Goal: Communication & Community: Answer question/provide support

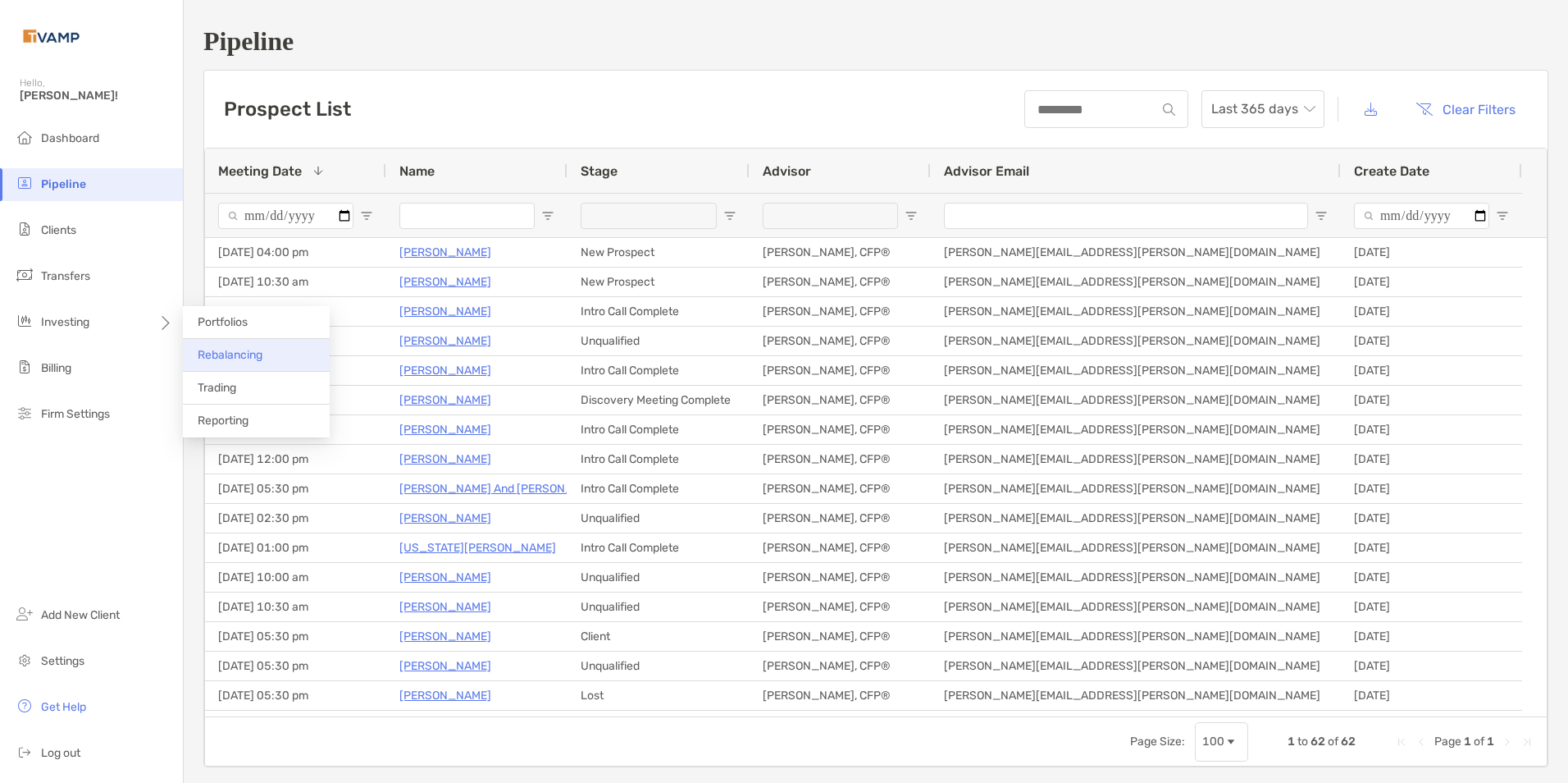
click at [259, 349] on span "Rebalancing" at bounding box center [230, 355] width 65 height 14
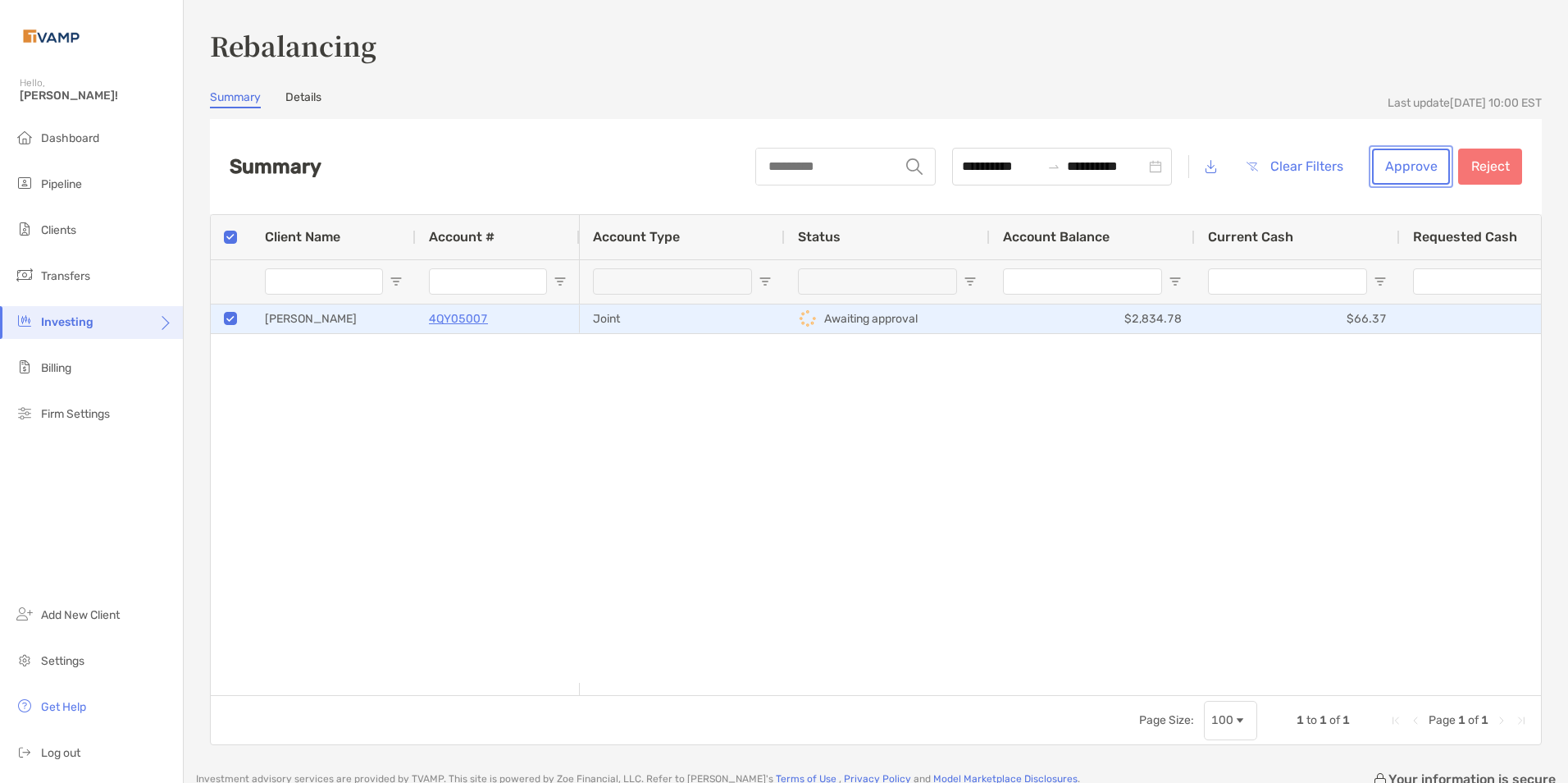
click at [1407, 159] on button "Approve" at bounding box center [1410, 166] width 78 height 36
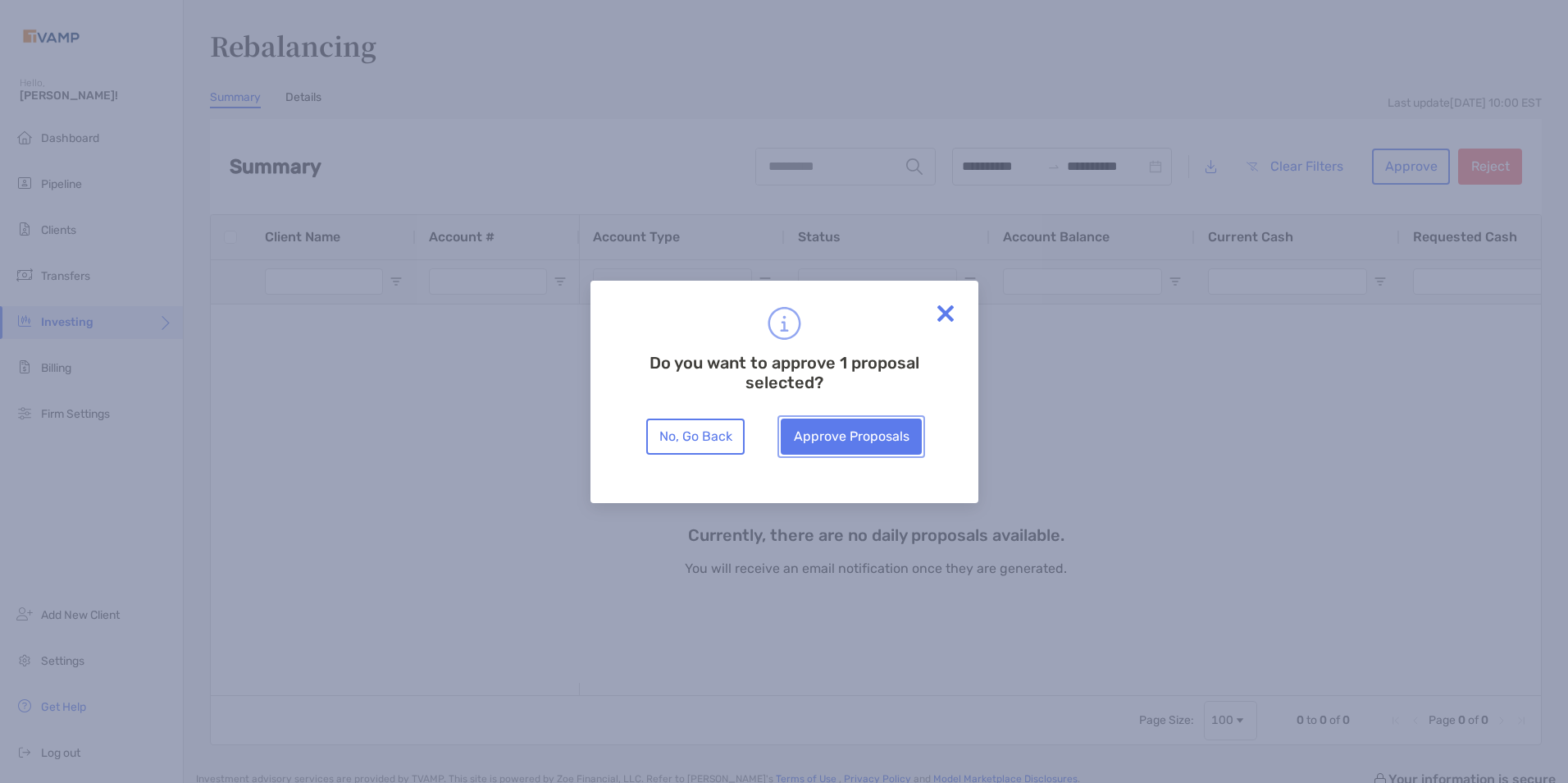
click at [871, 435] on button "Approve Proposals" at bounding box center [851, 436] width 141 height 36
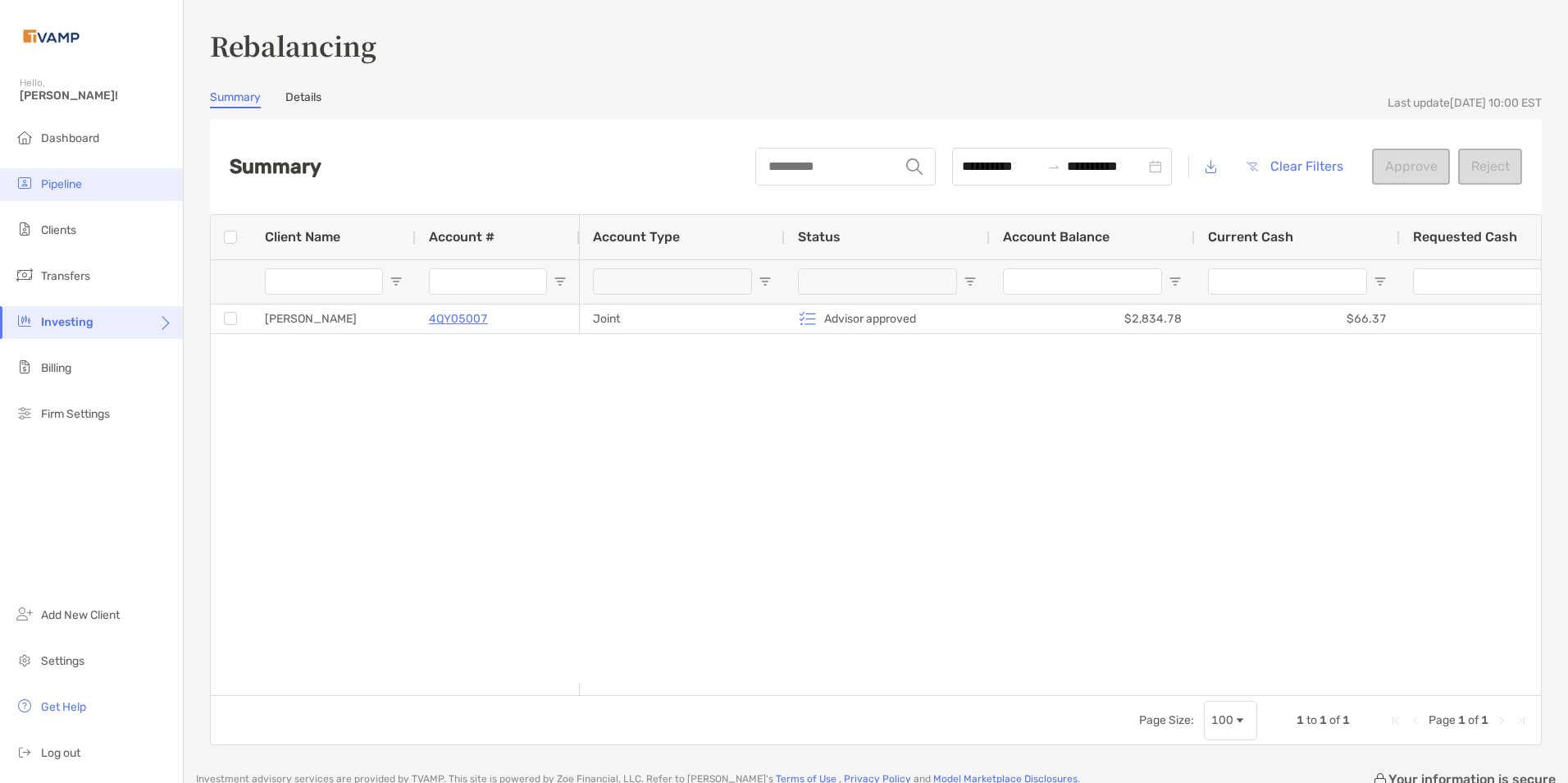
click at [52, 178] on span "Pipeline" at bounding box center [61, 184] width 41 height 14
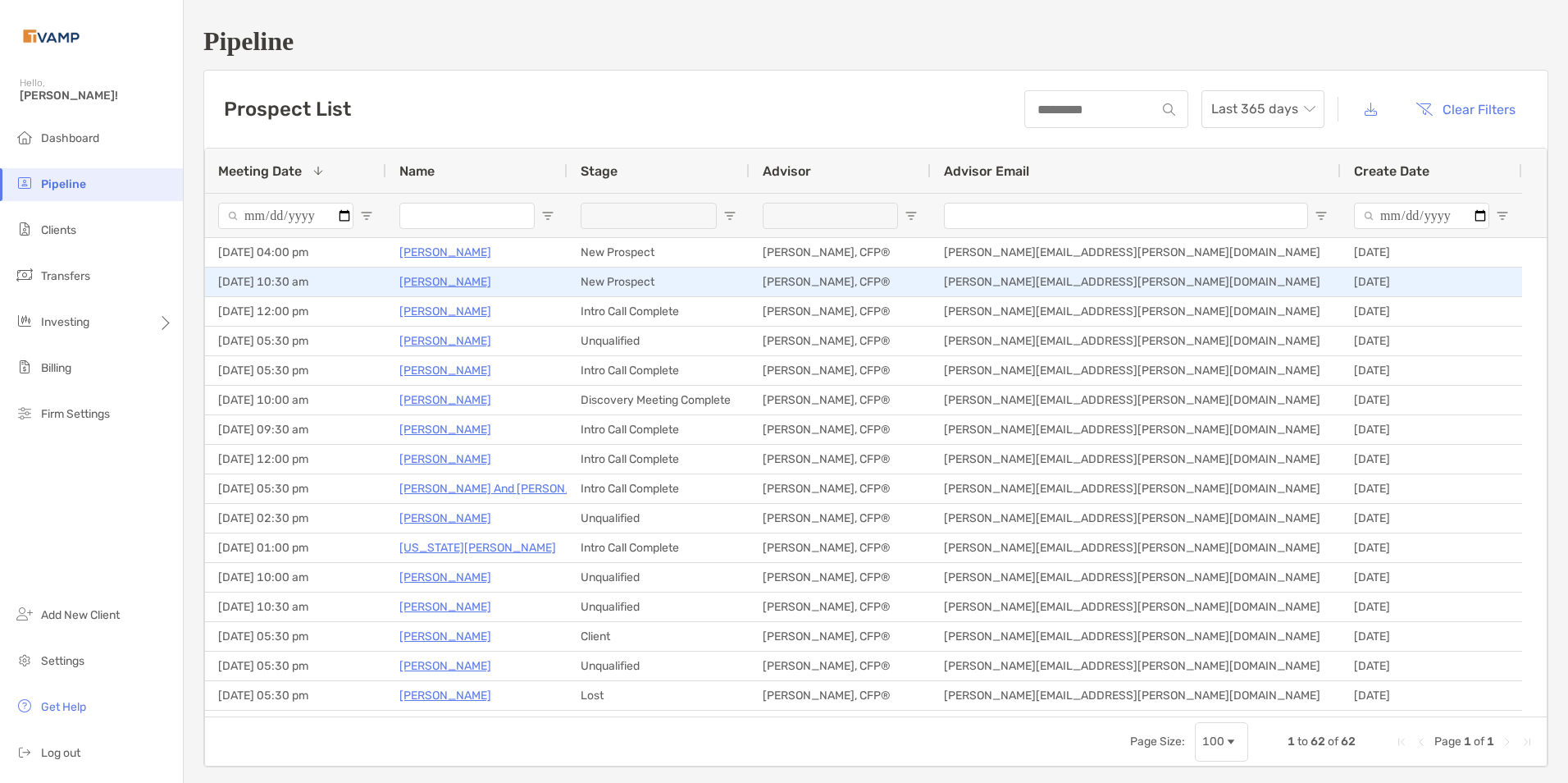
click at [436, 277] on p "Angela Marwin" at bounding box center [446, 282] width 92 height 20
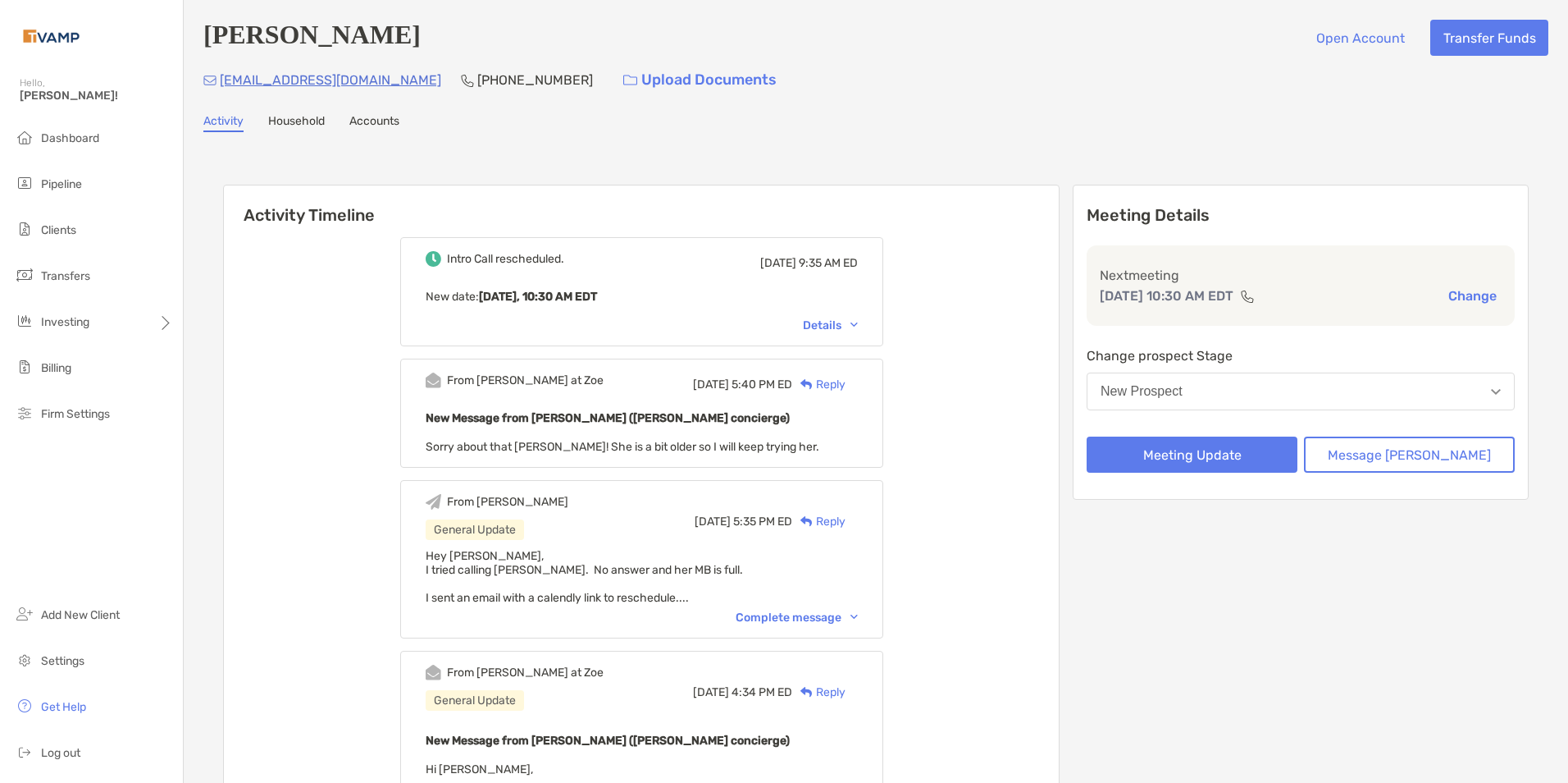
click at [857, 330] on div "Details" at bounding box center [831, 325] width 55 height 14
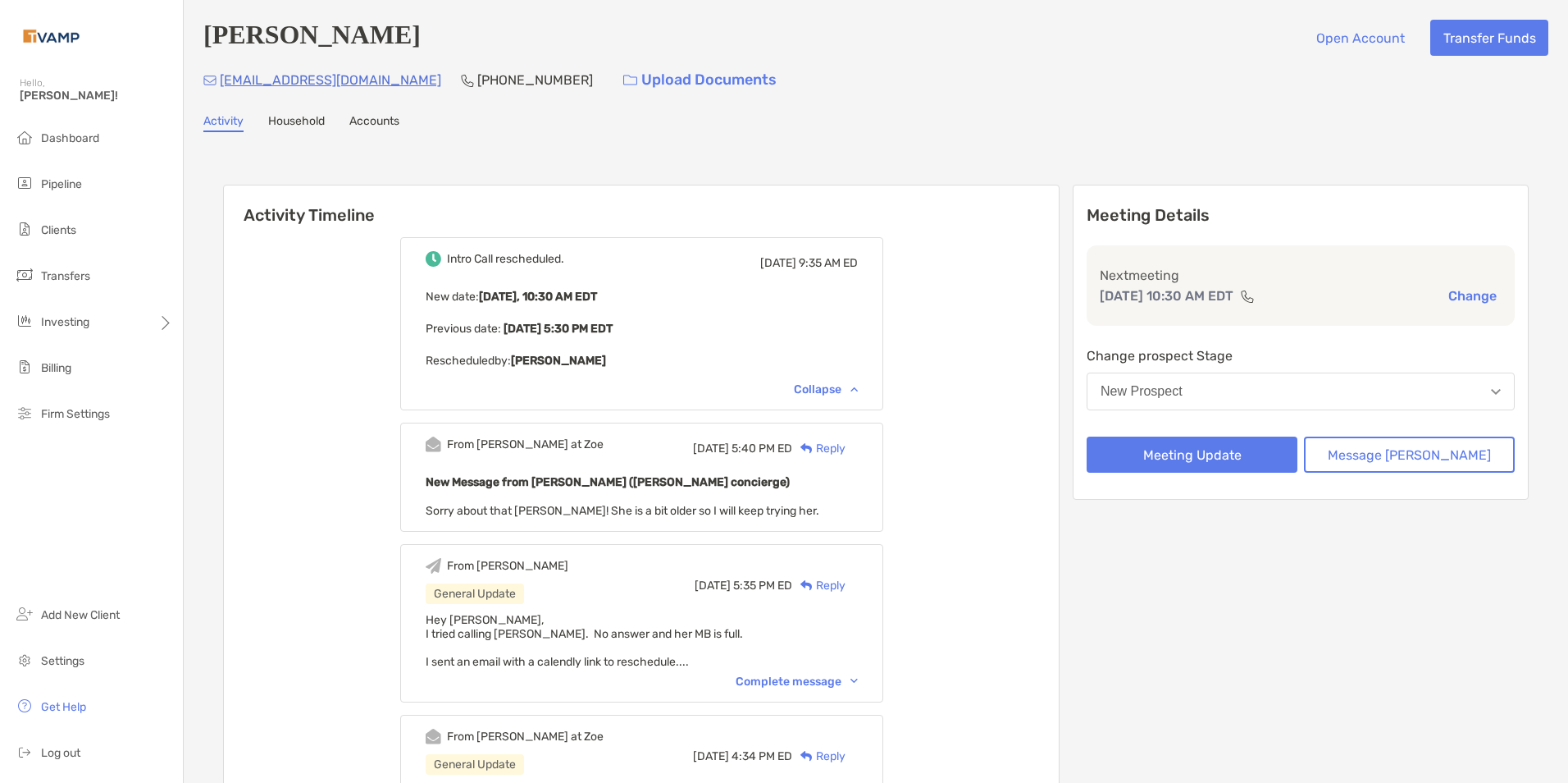
click at [876, 675] on div "From [PERSON_NAME] General Update [DATE] 5:35 PM ED Reply Hey [PERSON_NAME], I …" at bounding box center [641, 622] width 483 height 158
click at [857, 683] on img at bounding box center [854, 681] width 7 height 5
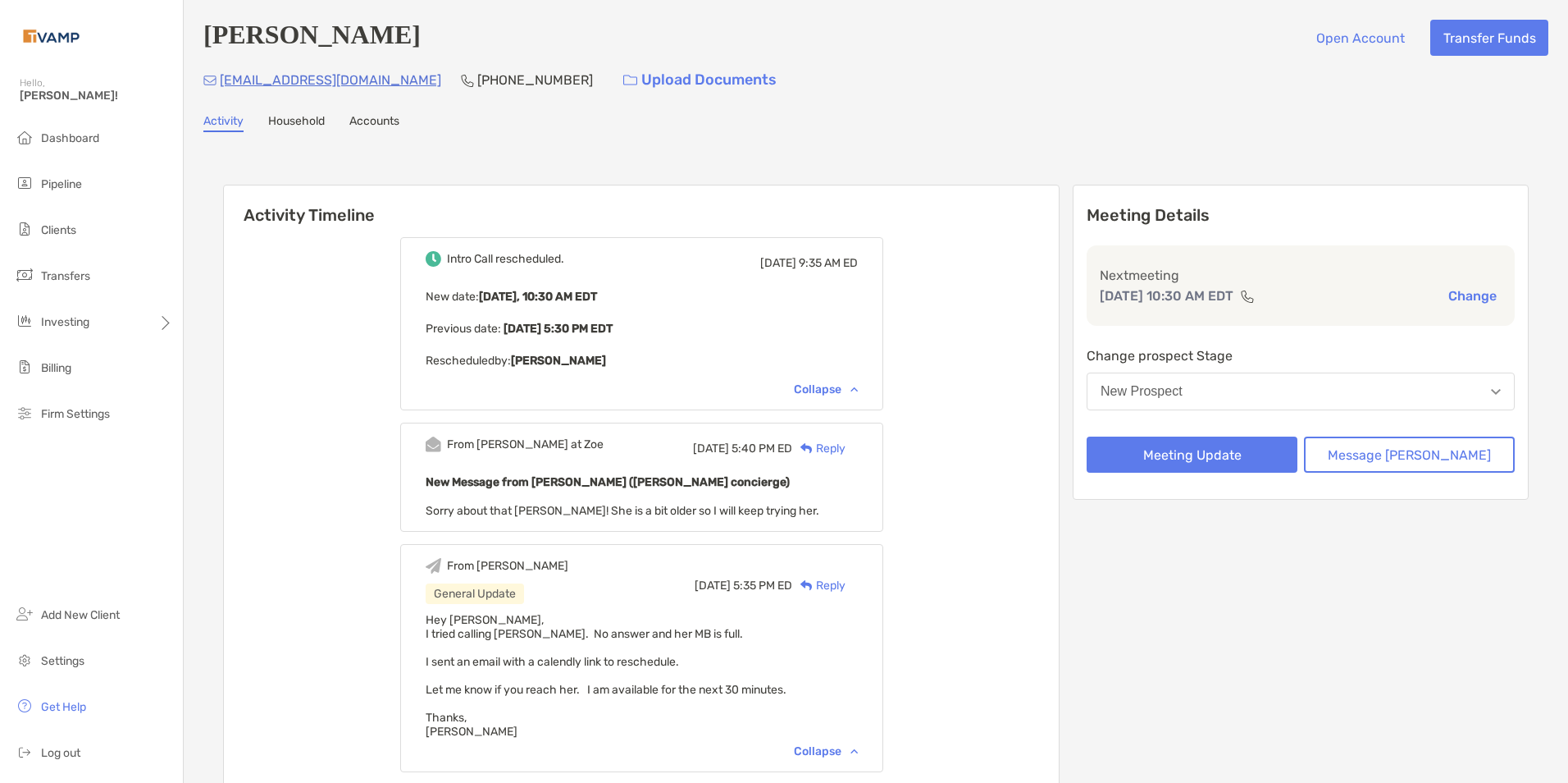
scroll to position [247, 0]
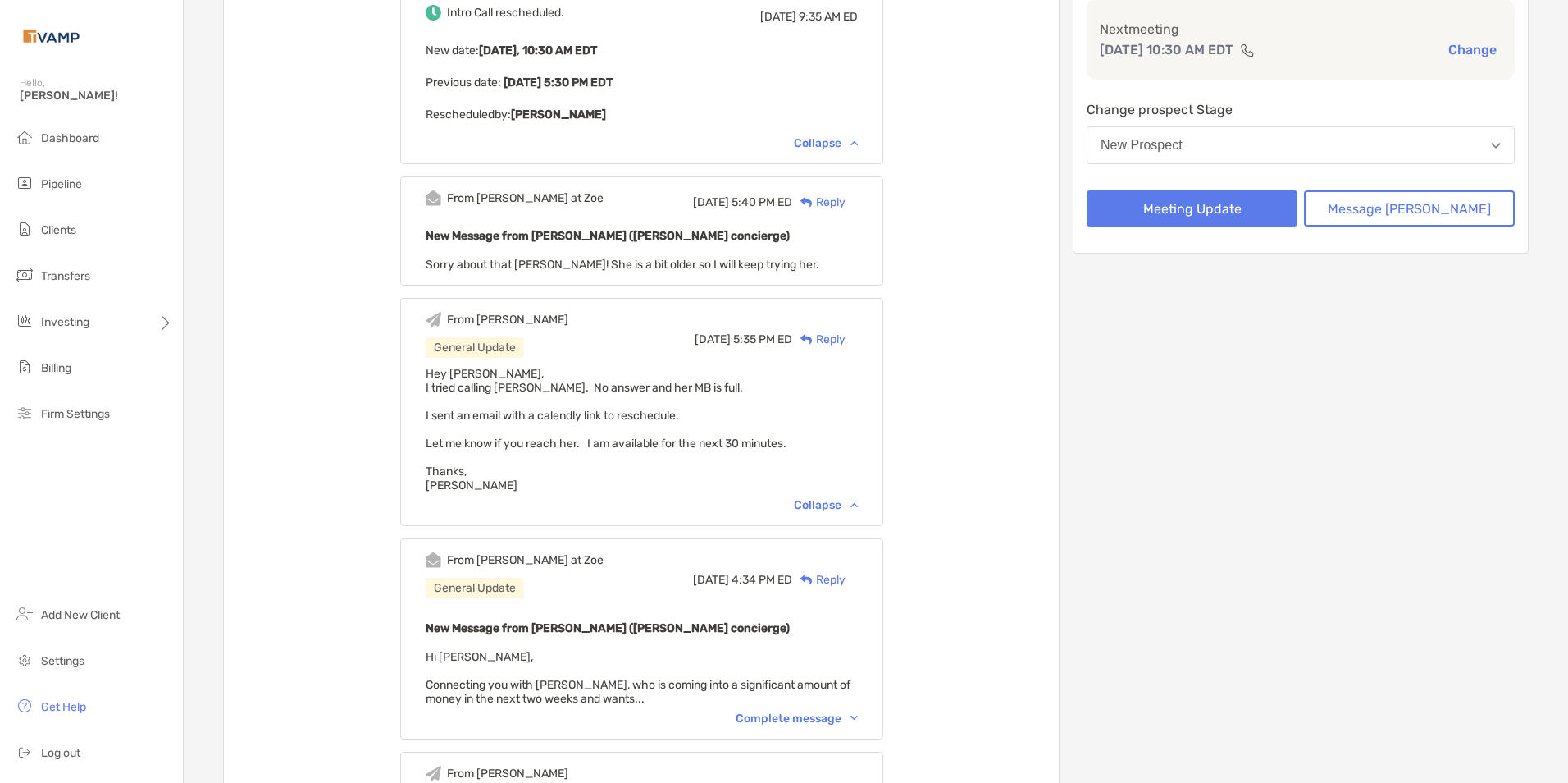
click at [857, 713] on div "Complete message" at bounding box center [796, 717] width 122 height 14
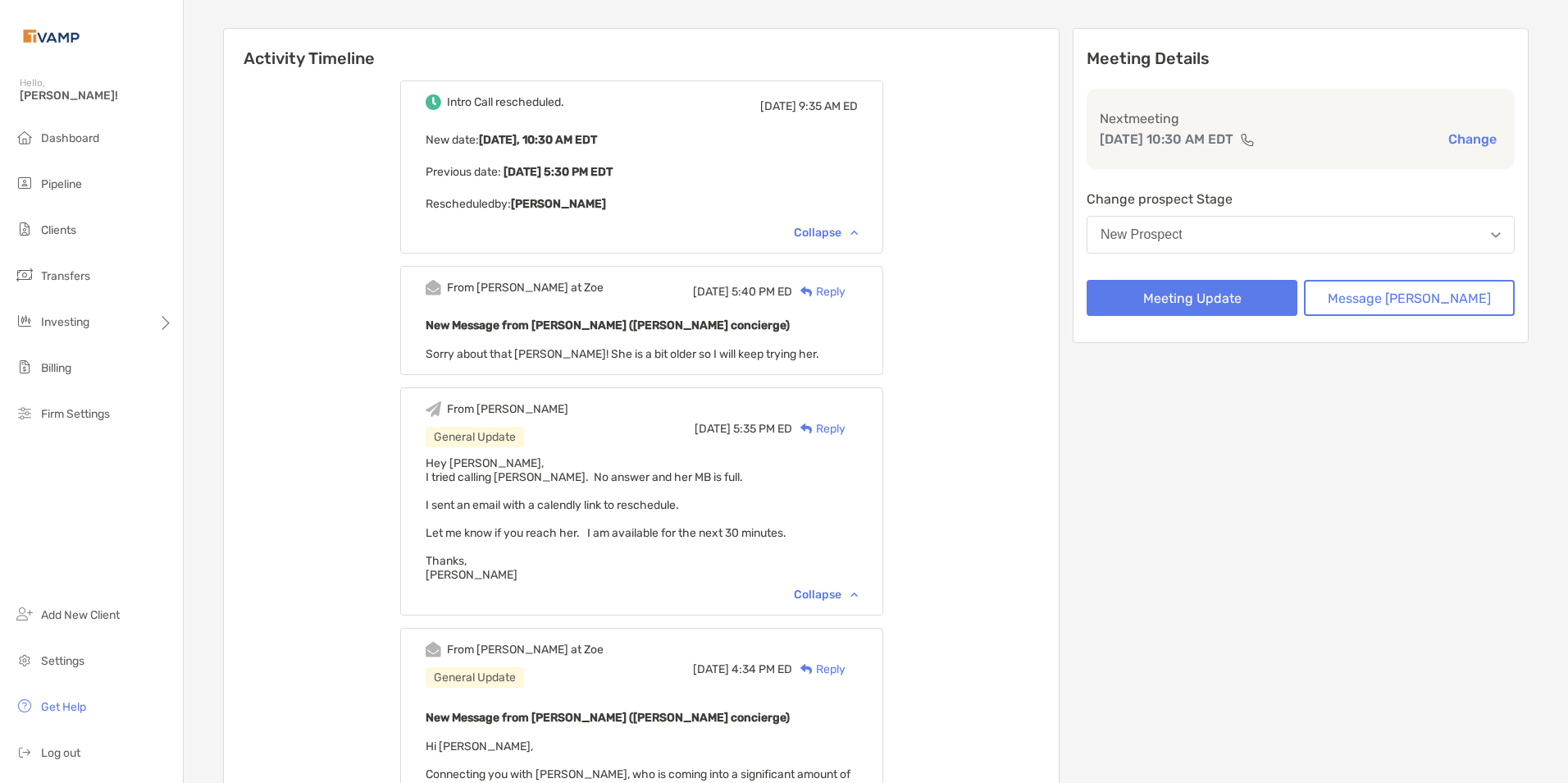
scroll to position [0, 0]
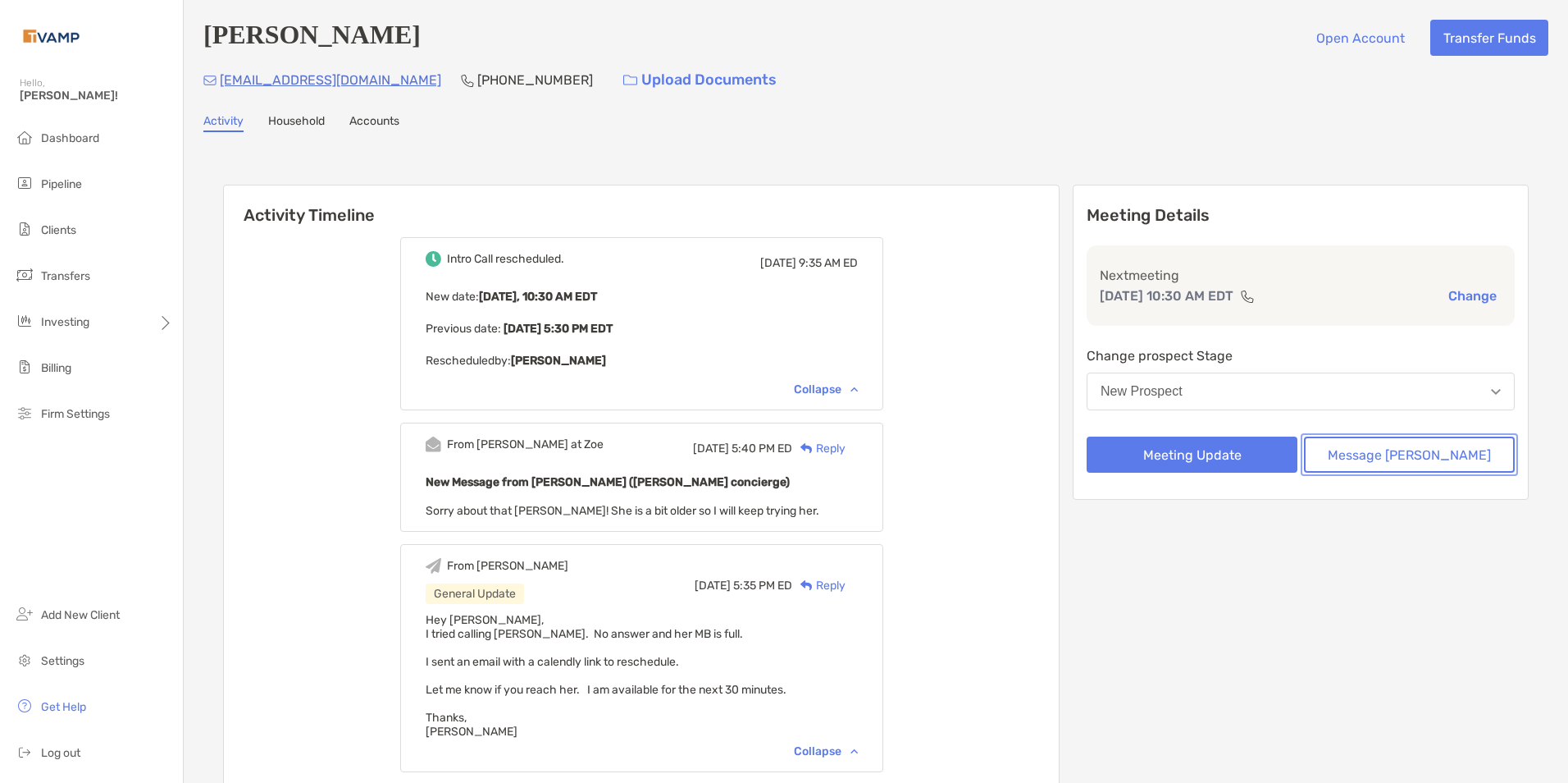
click at [1401, 452] on button "Message Zoe" at bounding box center [1409, 454] width 210 height 36
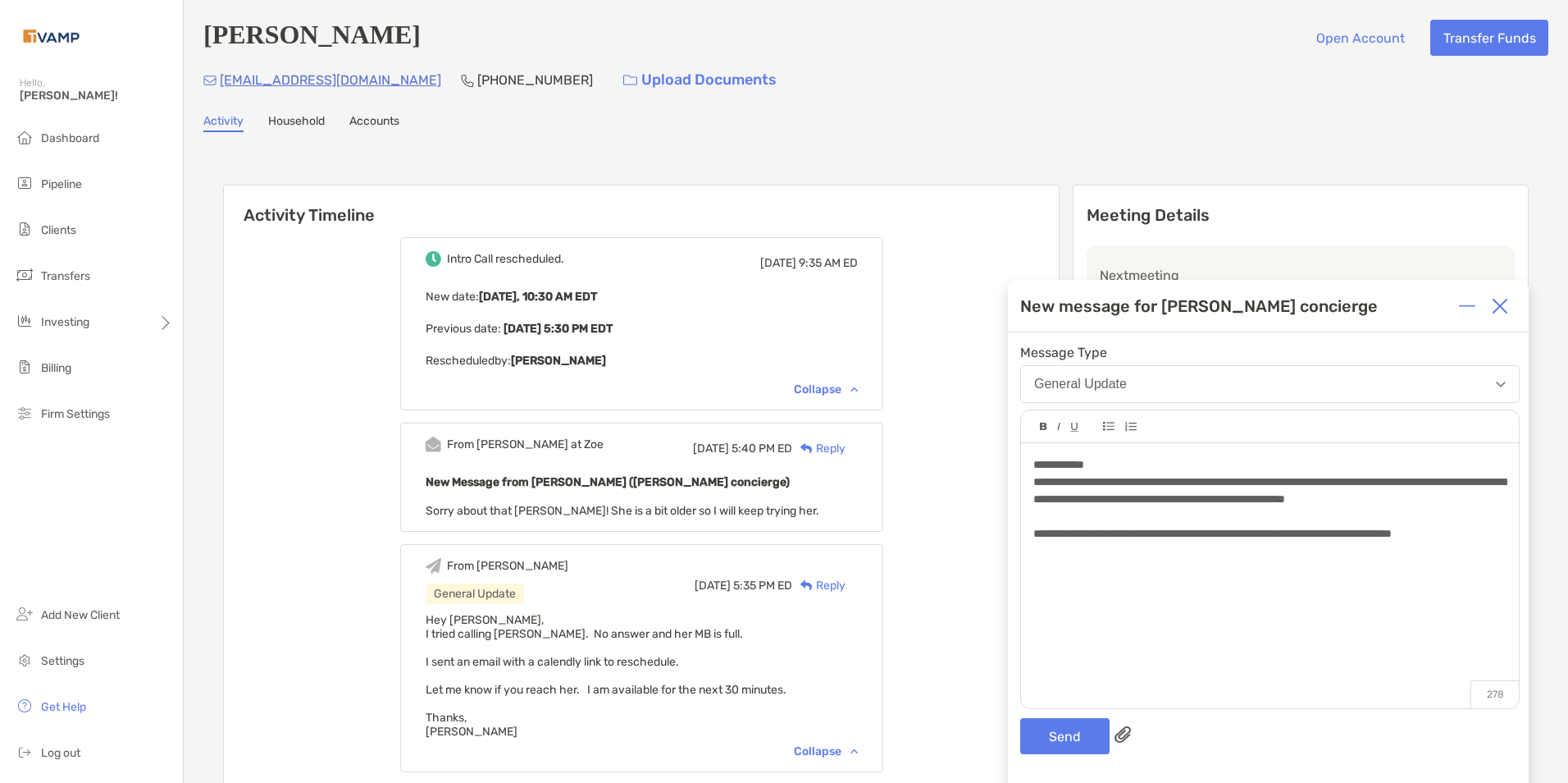
click at [1485, 542] on div "**********" at bounding box center [1269, 534] width 473 height 18
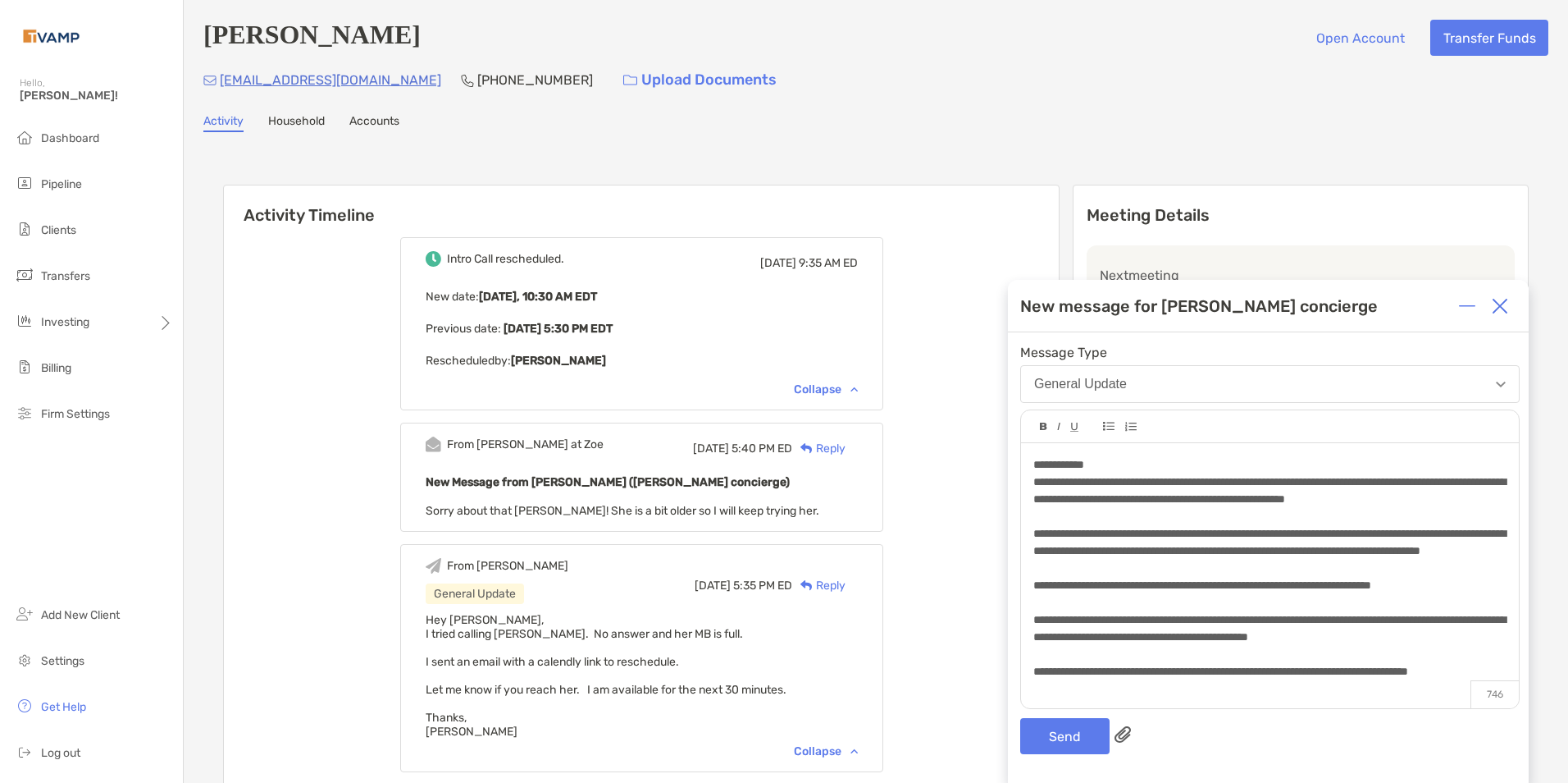
scroll to position [41, 0]
click at [1074, 736] on button "Send" at bounding box center [1064, 735] width 90 height 36
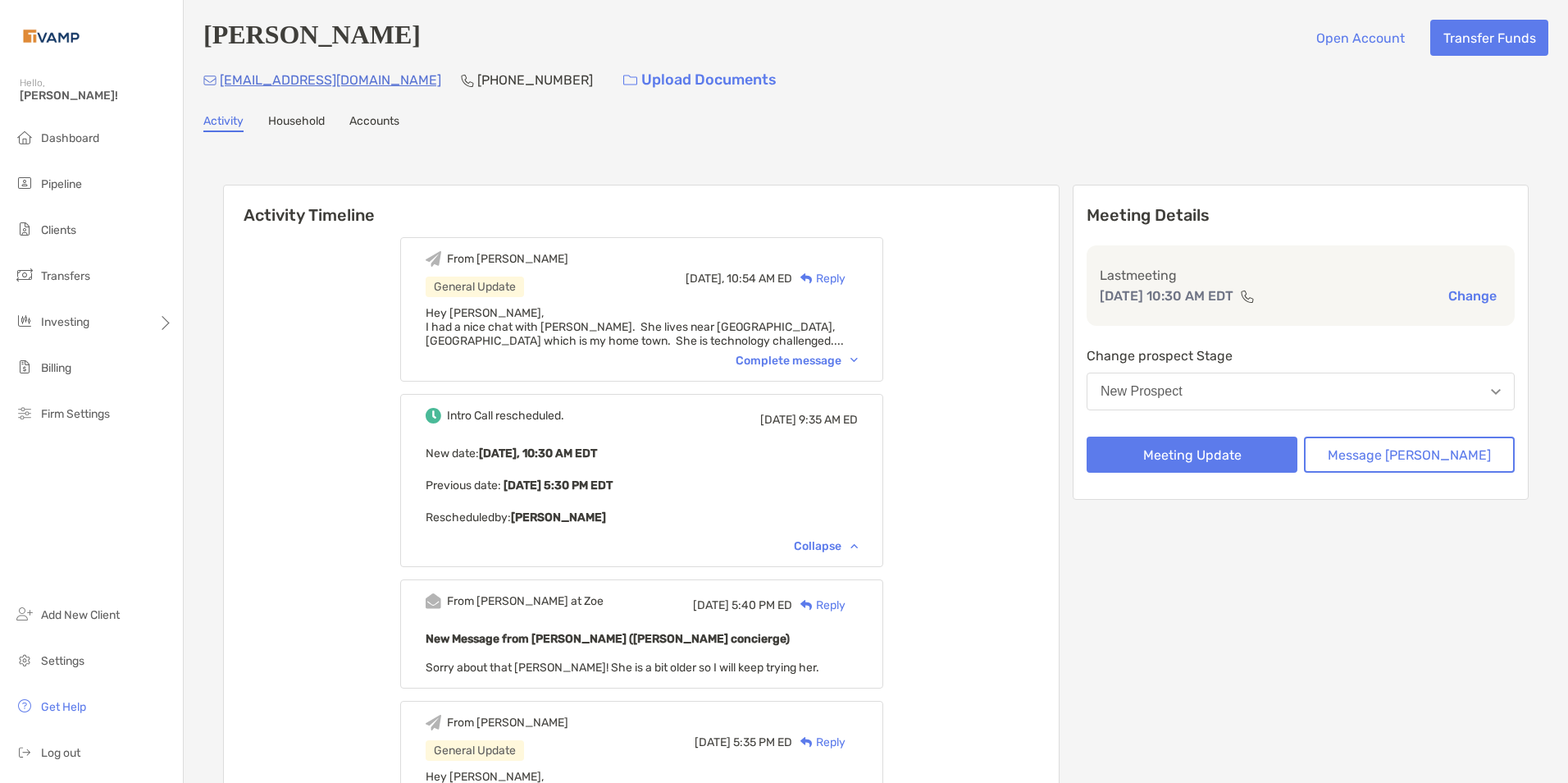
click at [1182, 389] on div "New Prospect" at bounding box center [1141, 392] width 82 height 15
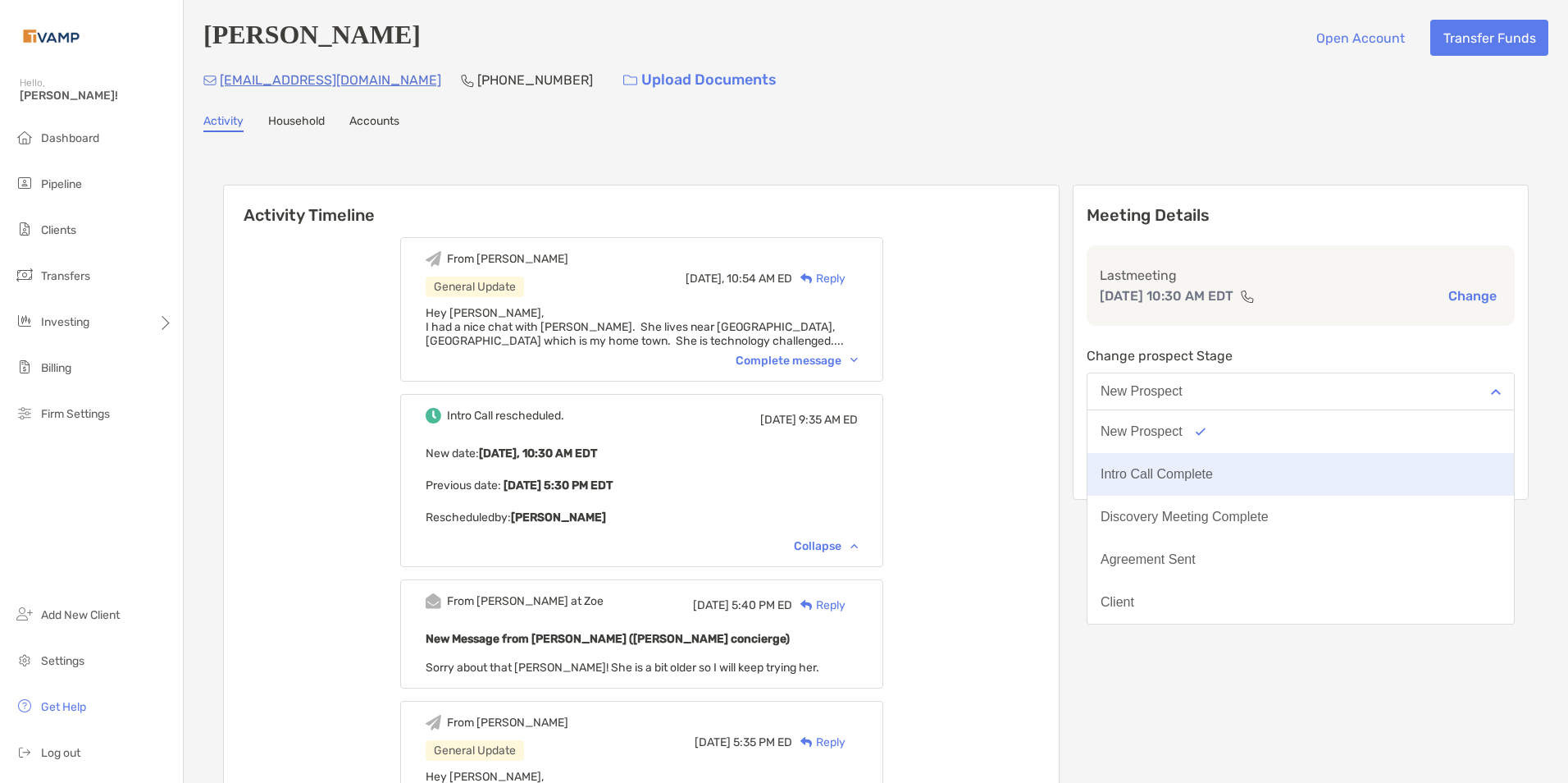
click at [1212, 471] on div "Intro Call Complete" at bounding box center [1156, 475] width 113 height 15
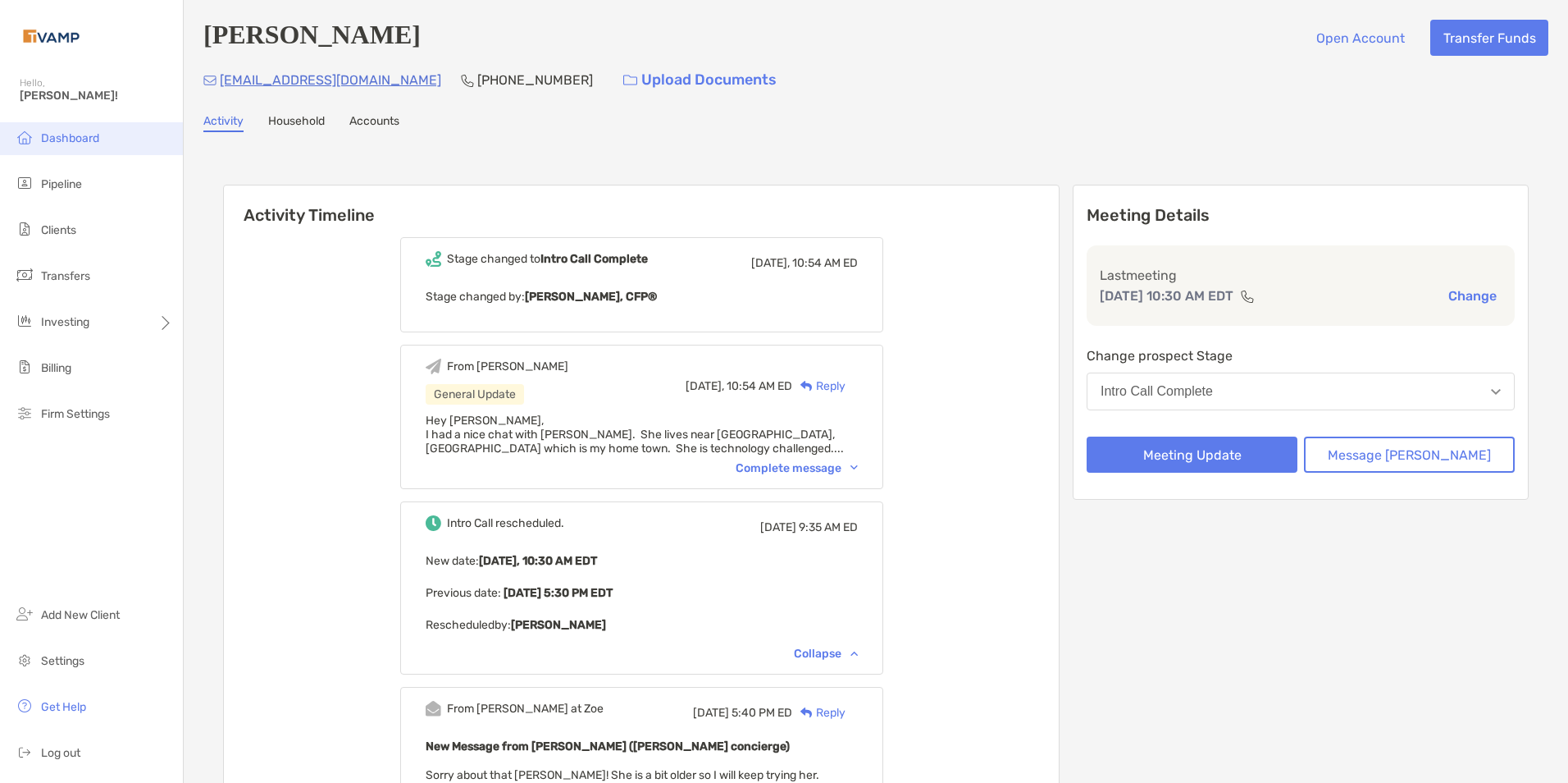
click at [77, 133] on span "Dashboard" at bounding box center [69, 138] width 58 height 14
click at [78, 182] on span "Pipeline" at bounding box center [61, 184] width 41 height 14
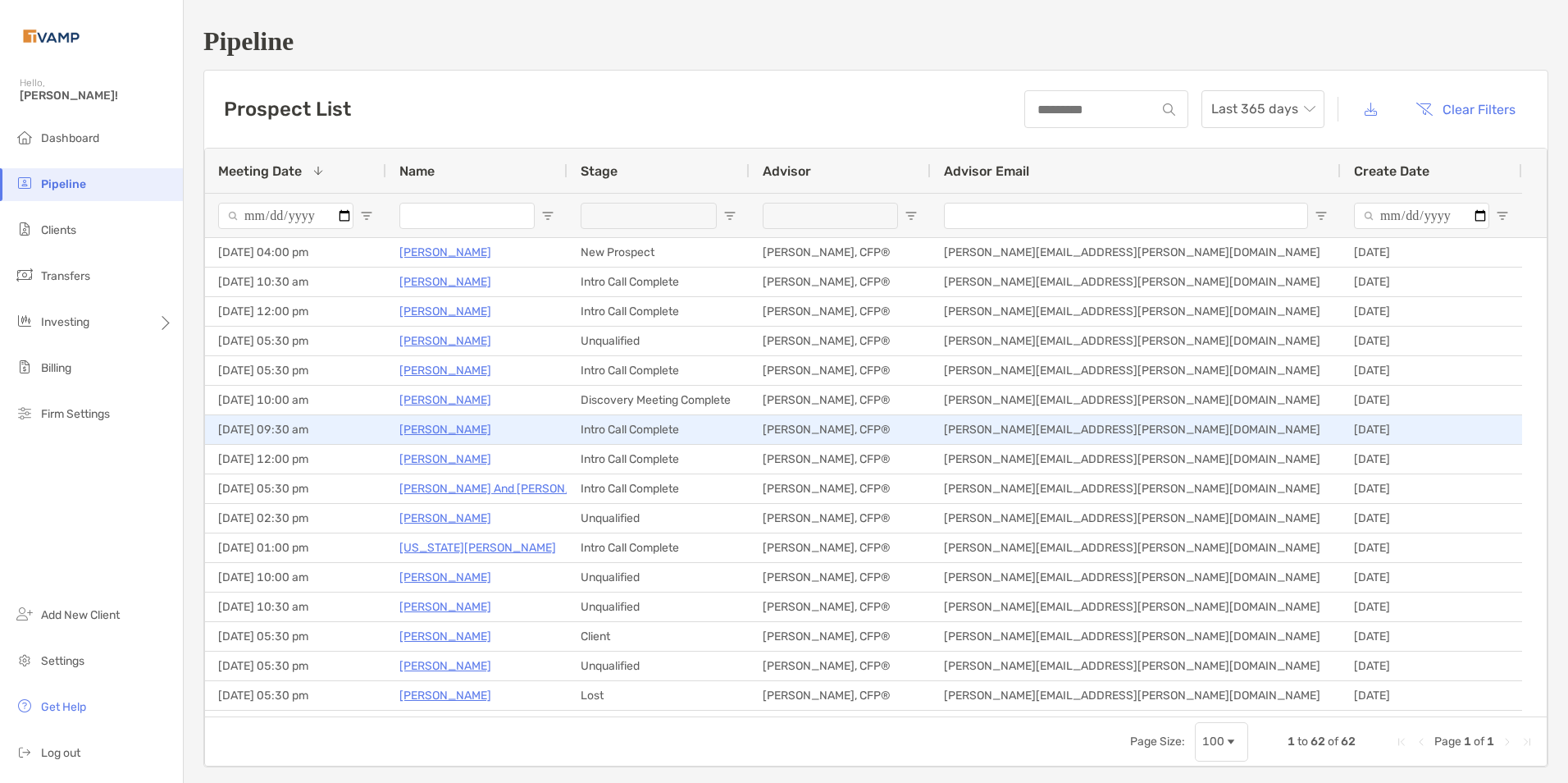
click at [456, 428] on p "[PERSON_NAME]" at bounding box center [446, 429] width 92 height 20
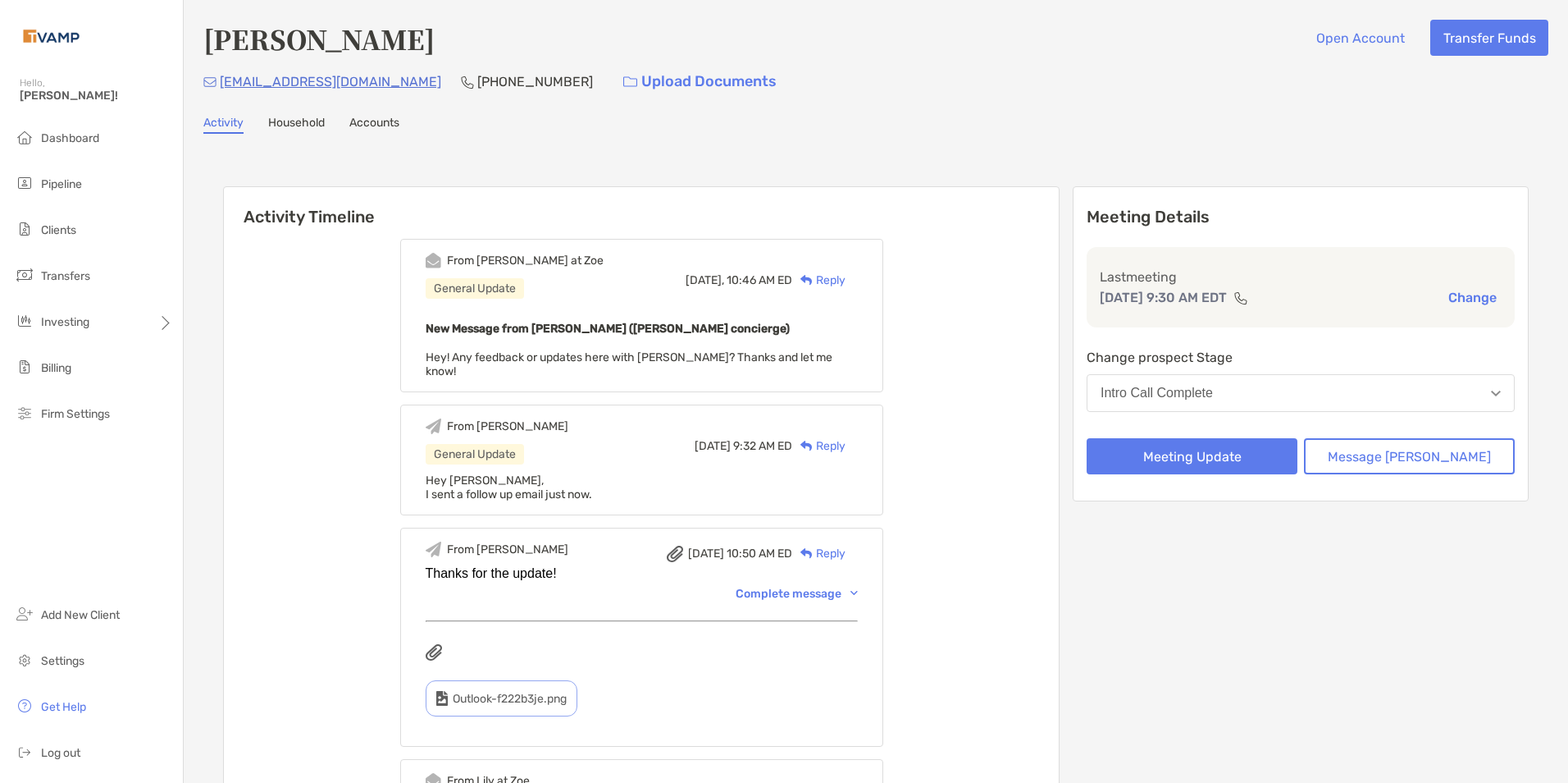
click at [857, 586] on div "Complete message" at bounding box center [796, 593] width 122 height 14
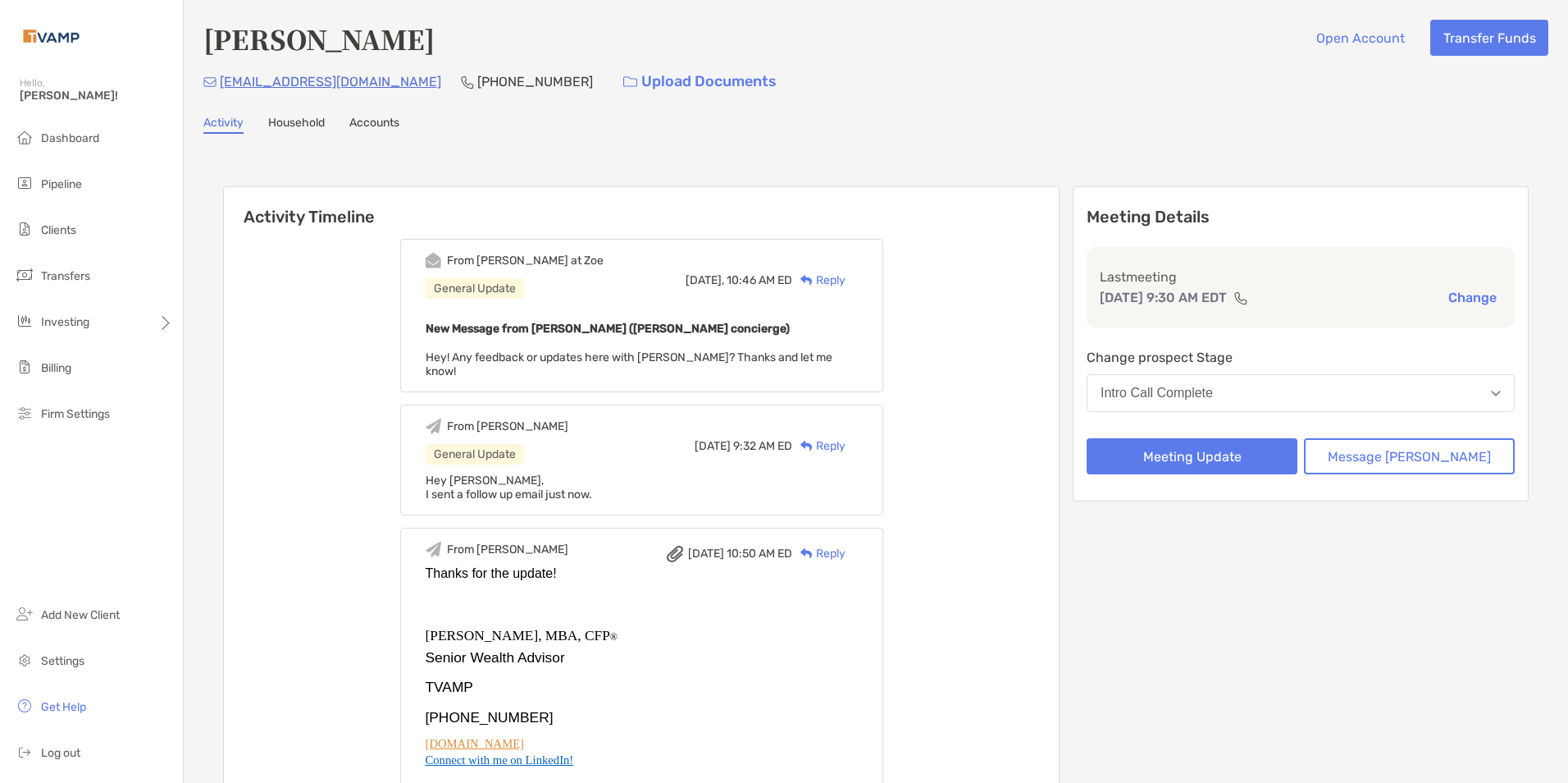
click at [845, 283] on div "Reply" at bounding box center [819, 280] width 54 height 18
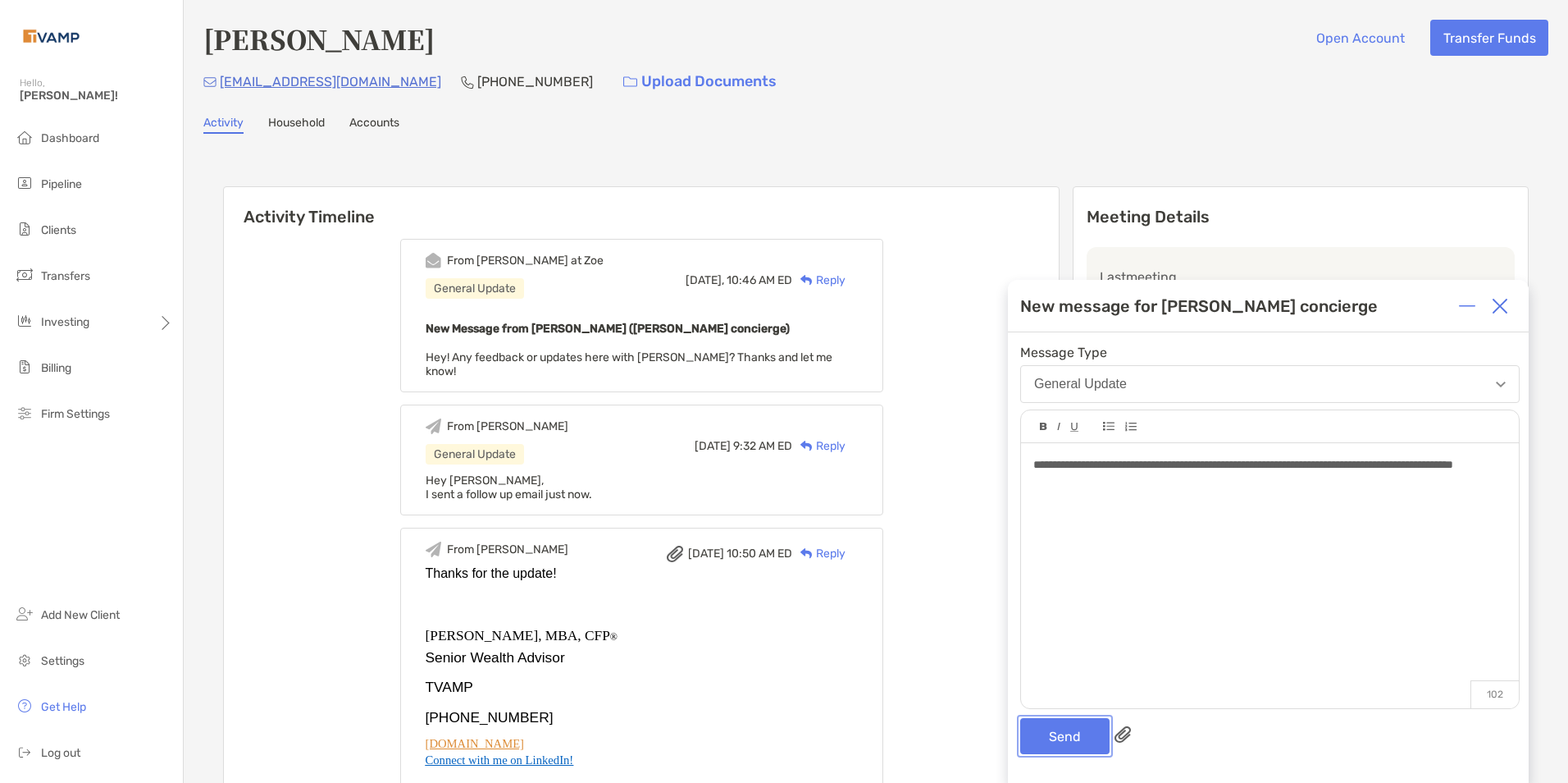
click at [1046, 737] on button "Send" at bounding box center [1064, 735] width 90 height 36
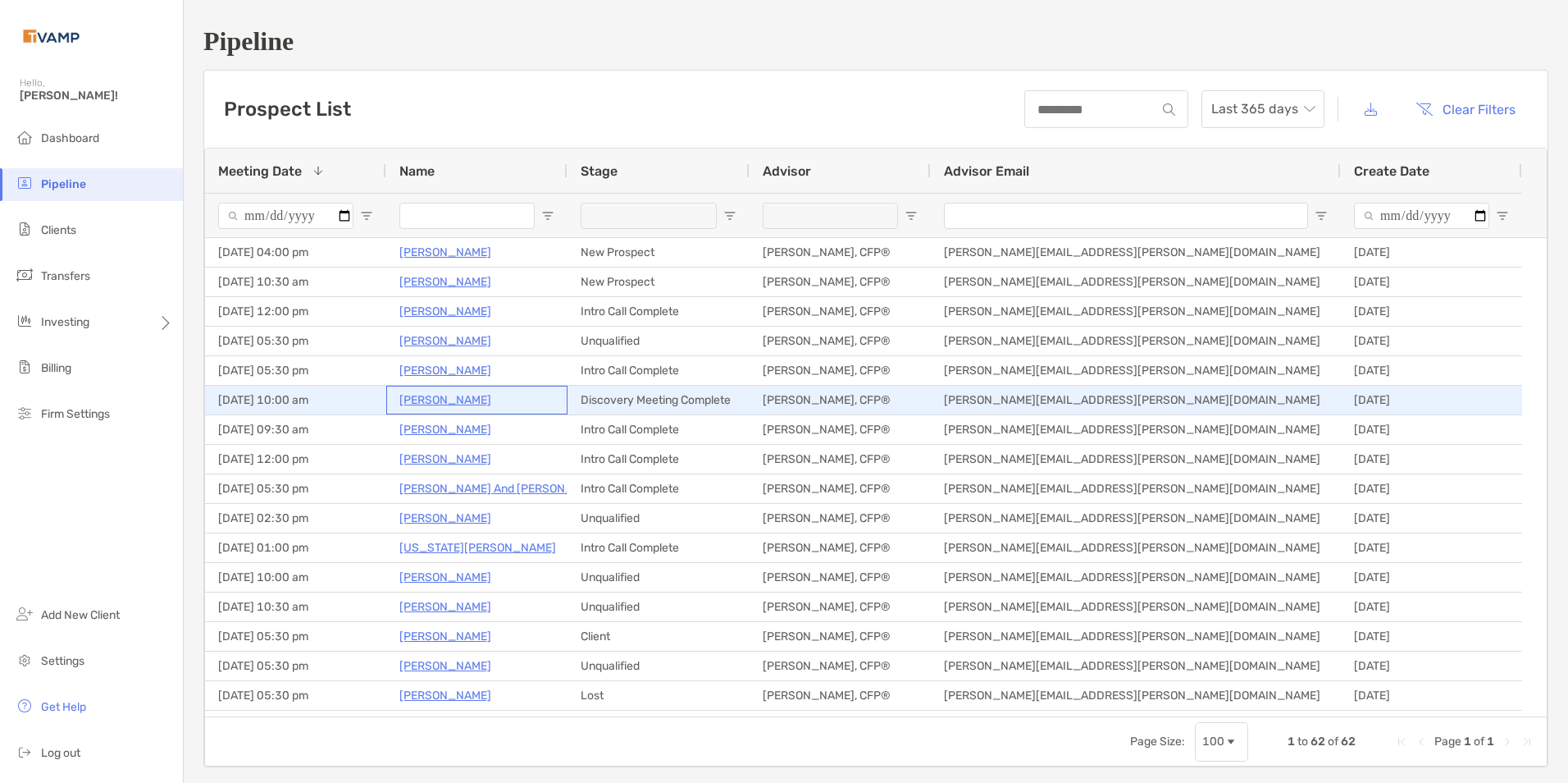
click at [439, 392] on p "[PERSON_NAME]" at bounding box center [446, 400] width 92 height 20
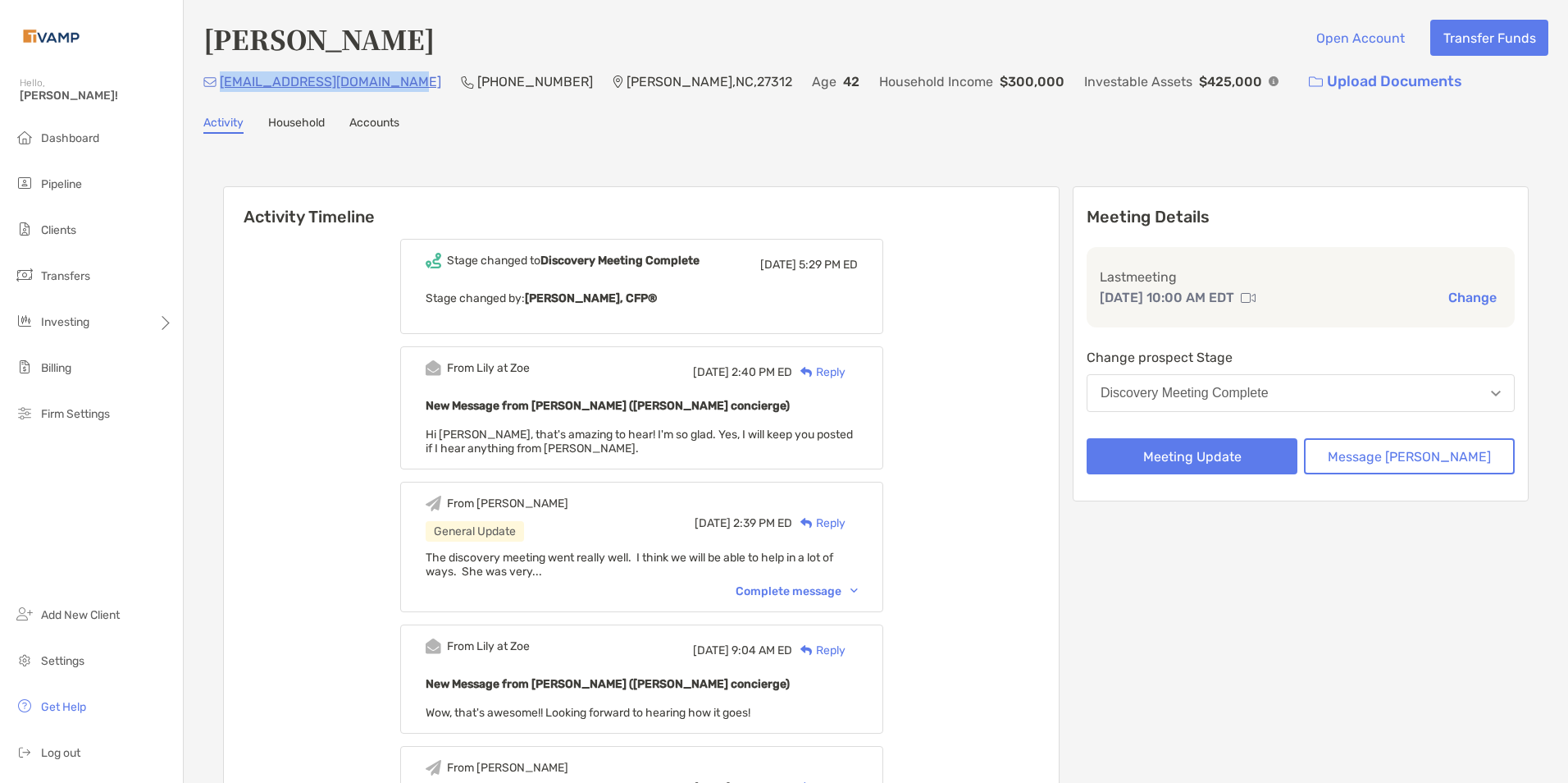
drag, startPoint x: 401, startPoint y: 82, endPoint x: 221, endPoint y: 84, distance: 180.0
click at [221, 84] on p "Sararobertson516@gmail.com" at bounding box center [330, 81] width 221 height 20
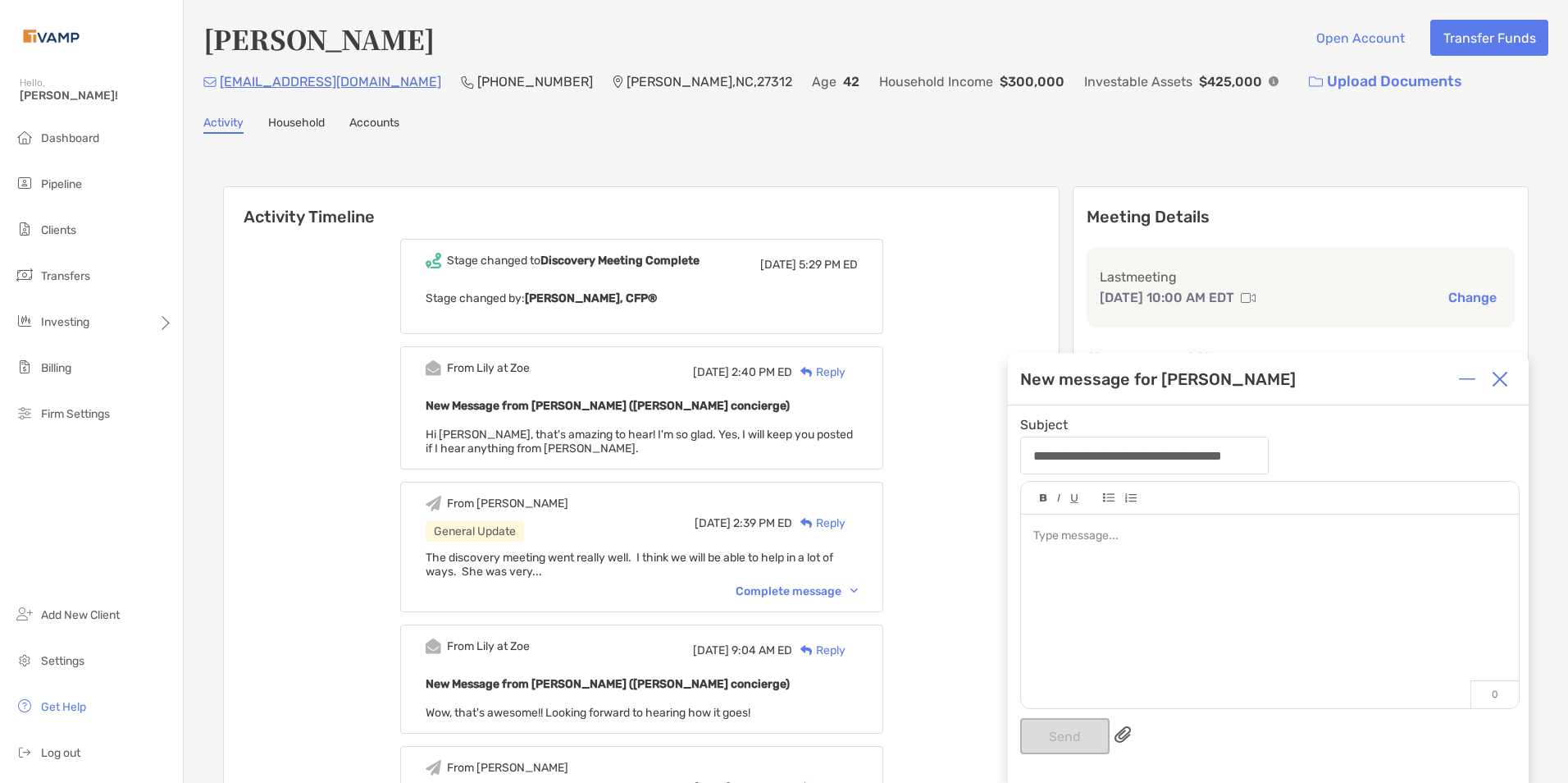
click at [1150, 534] on div at bounding box center [1269, 536] width 473 height 18
click at [1054, 734] on button "Send" at bounding box center [1064, 735] width 90 height 36
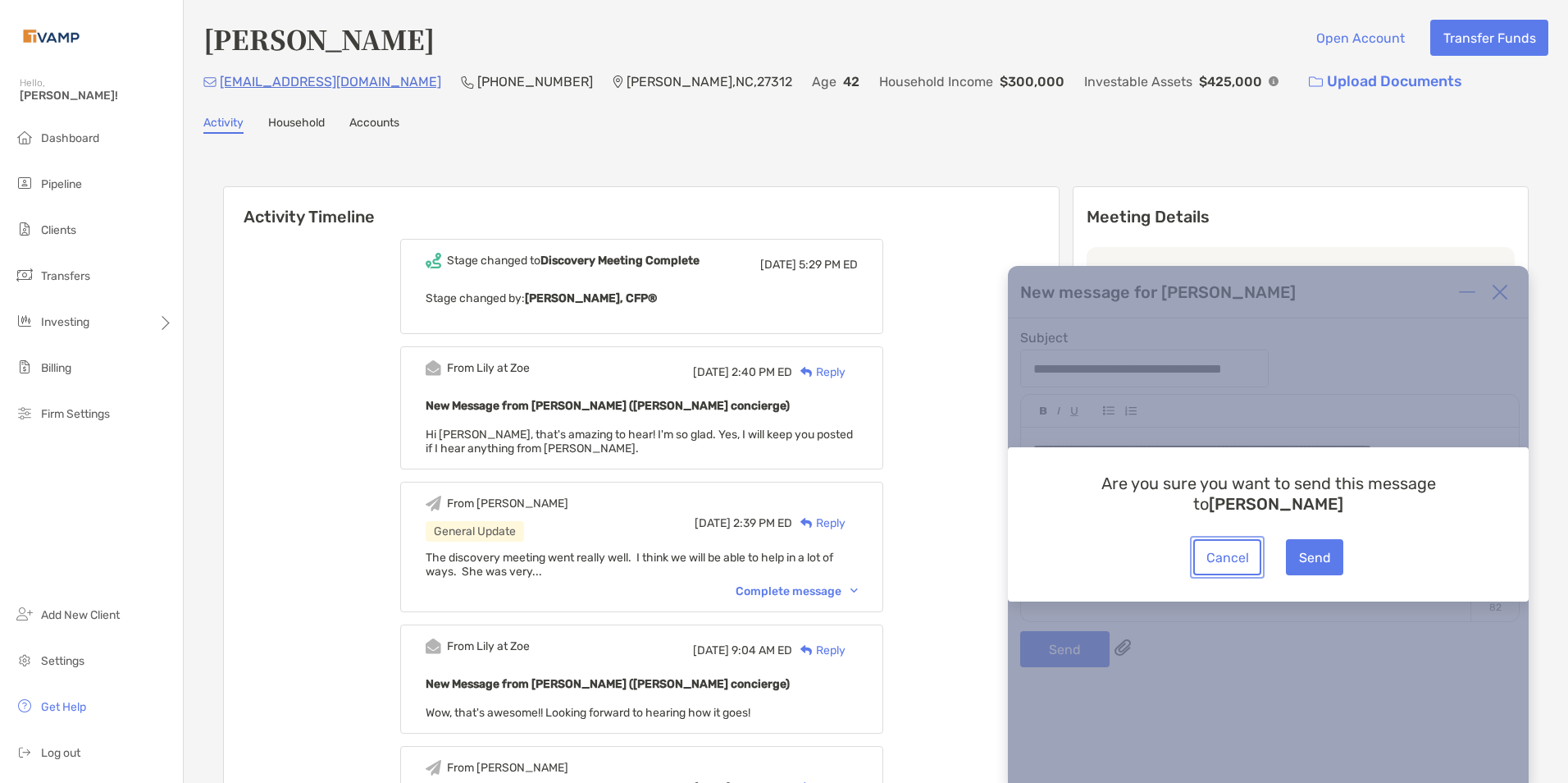
click at [1224, 550] on button "Cancel" at bounding box center [1227, 557] width 68 height 36
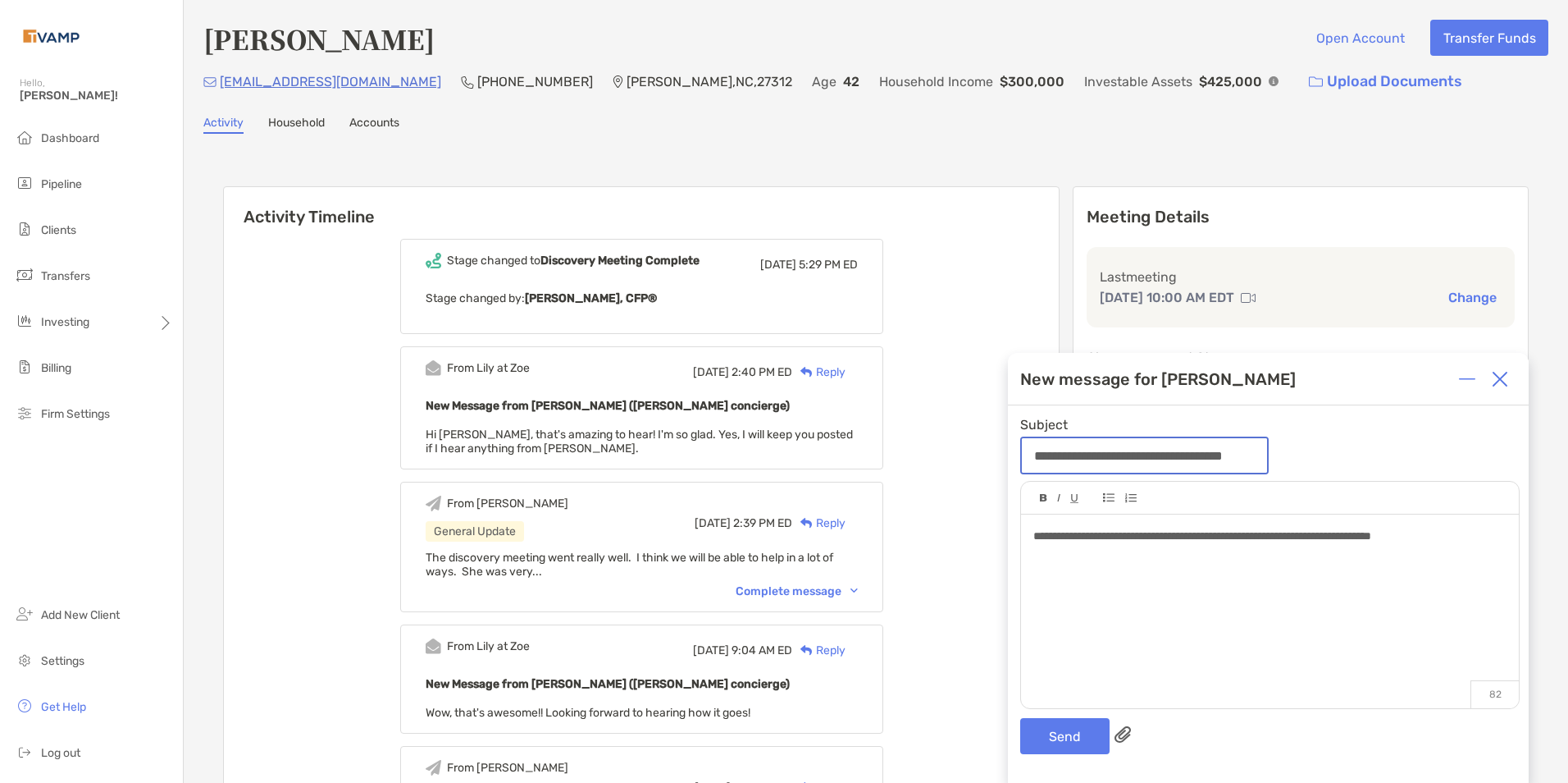
click at [1165, 455] on input "**********" at bounding box center [1144, 454] width 245 height 34
click at [1506, 383] on img at bounding box center [1500, 379] width 17 height 17
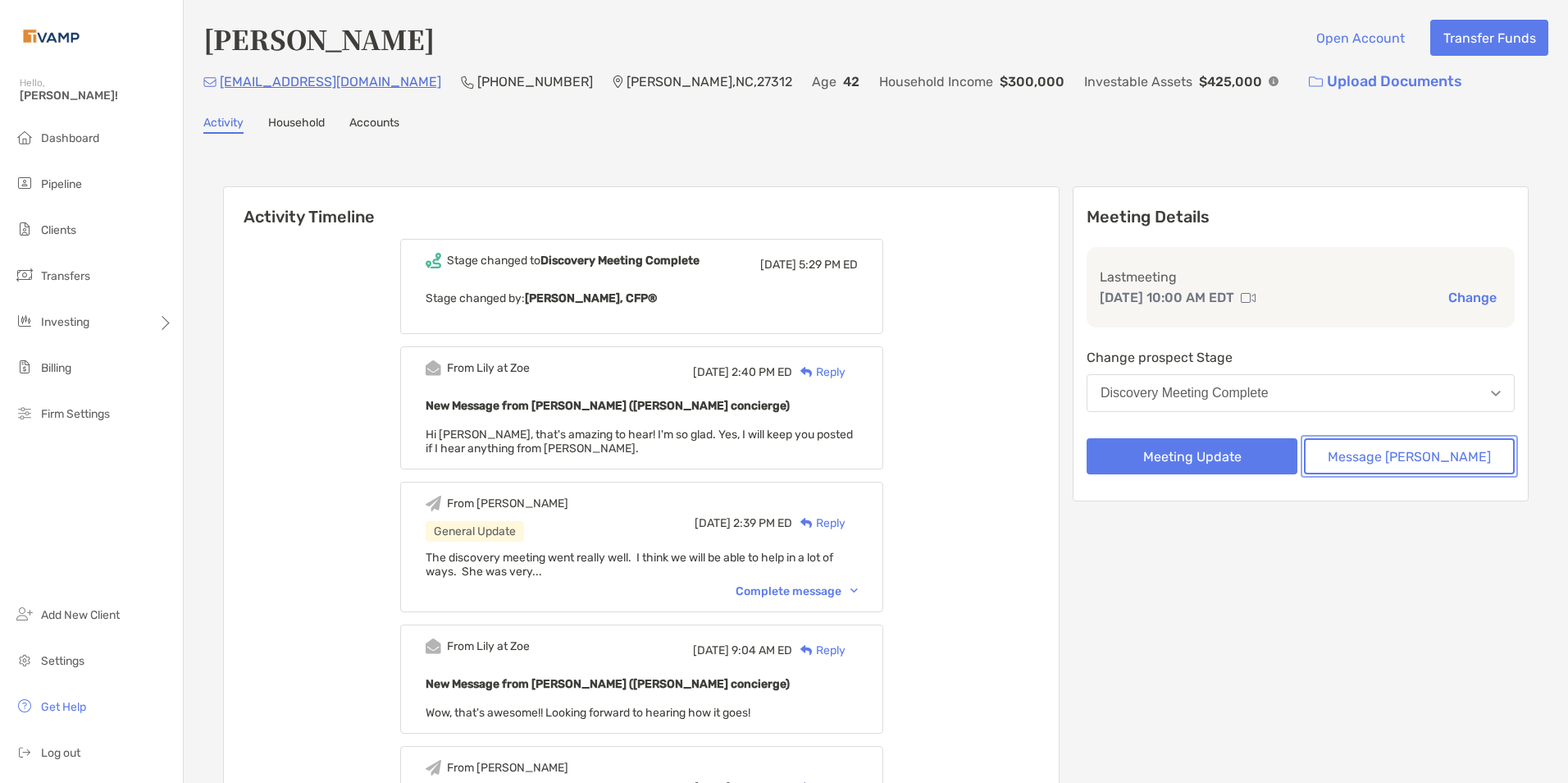
click at [1424, 461] on button "Message [PERSON_NAME]" at bounding box center [1409, 455] width 210 height 36
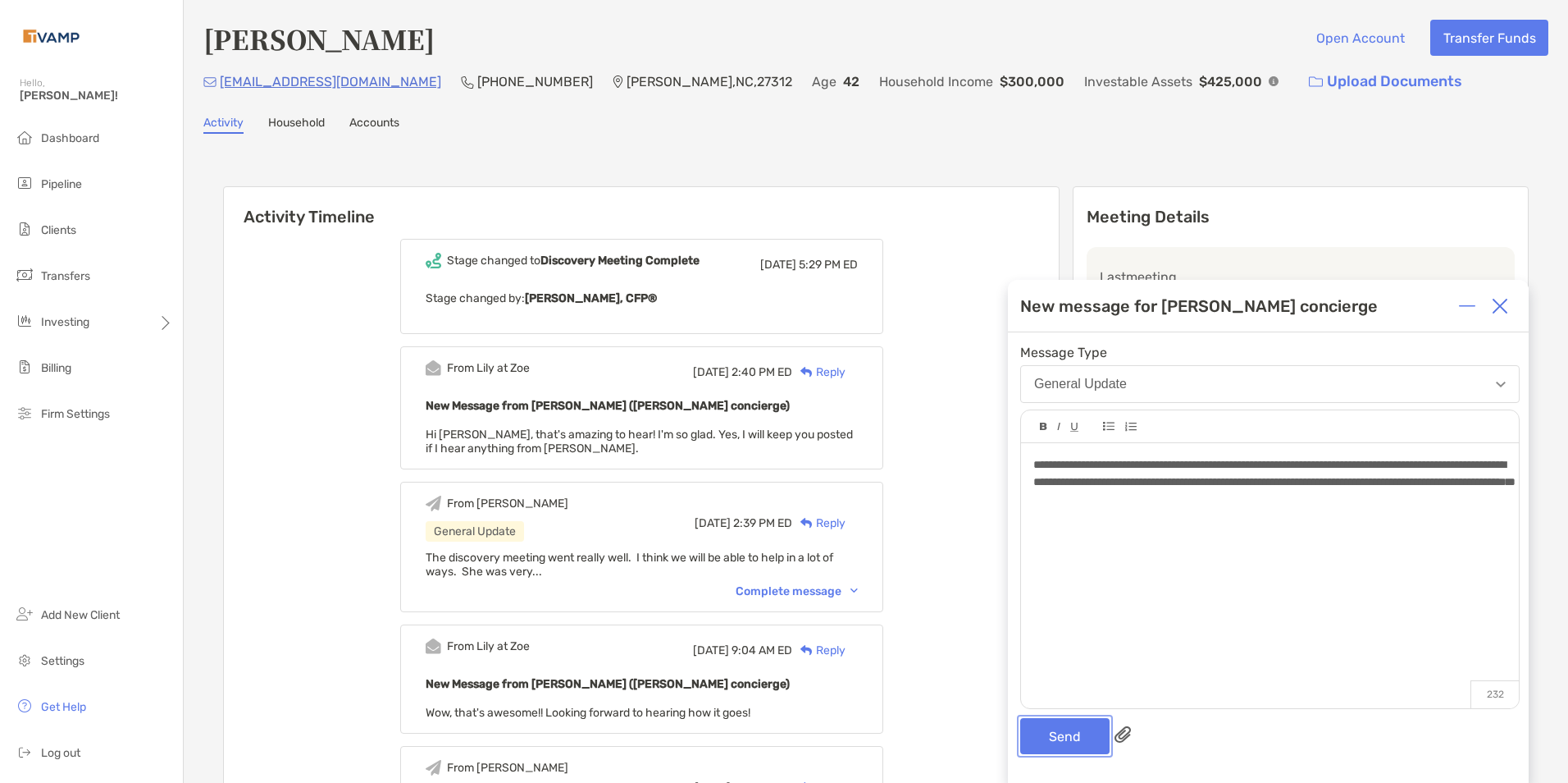
click at [1067, 735] on button "Send" at bounding box center [1064, 735] width 90 height 36
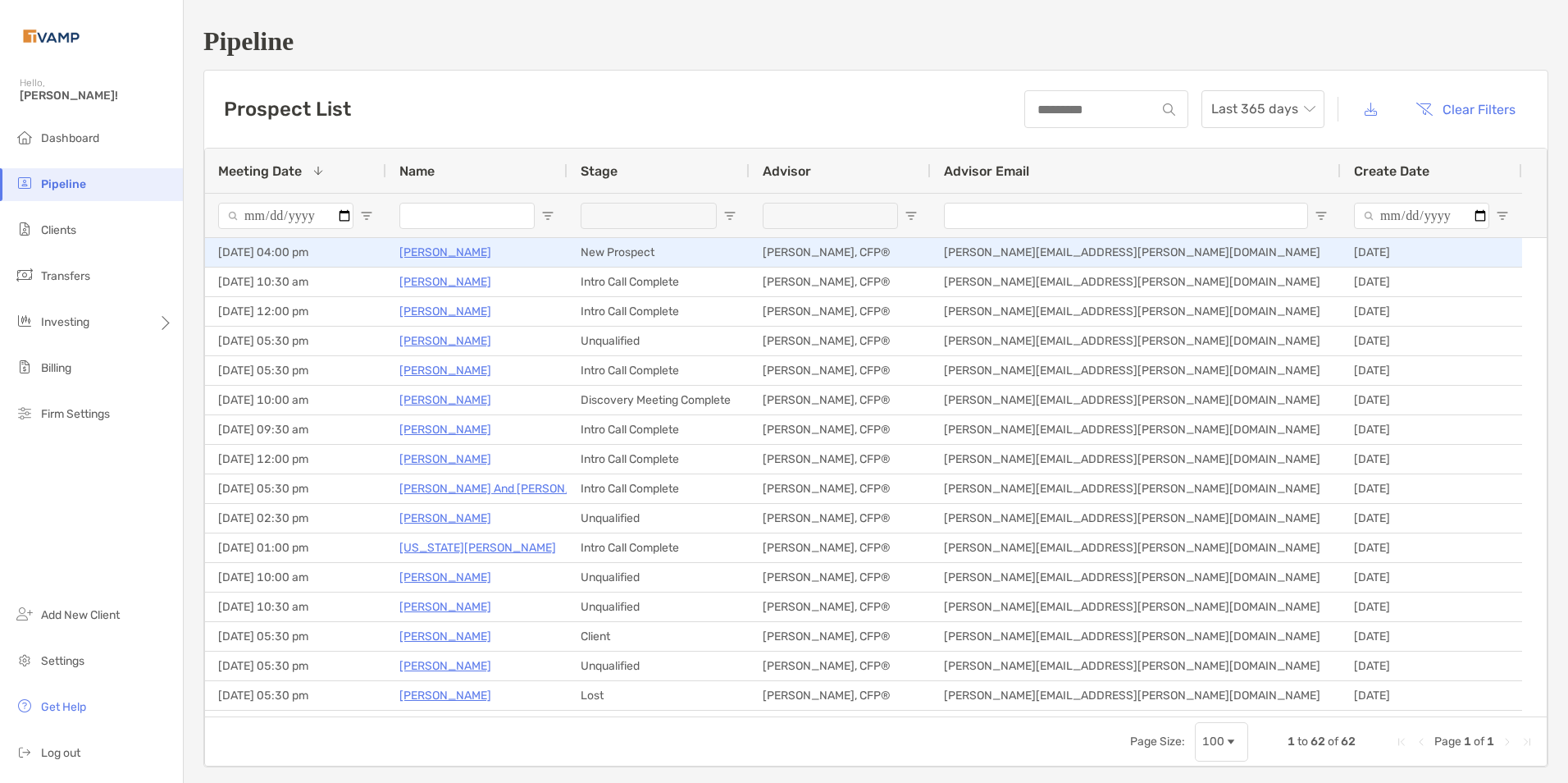
click at [426, 259] on p "[PERSON_NAME]" at bounding box center [446, 252] width 92 height 20
click at [432, 257] on p "[PERSON_NAME]" at bounding box center [446, 252] width 92 height 20
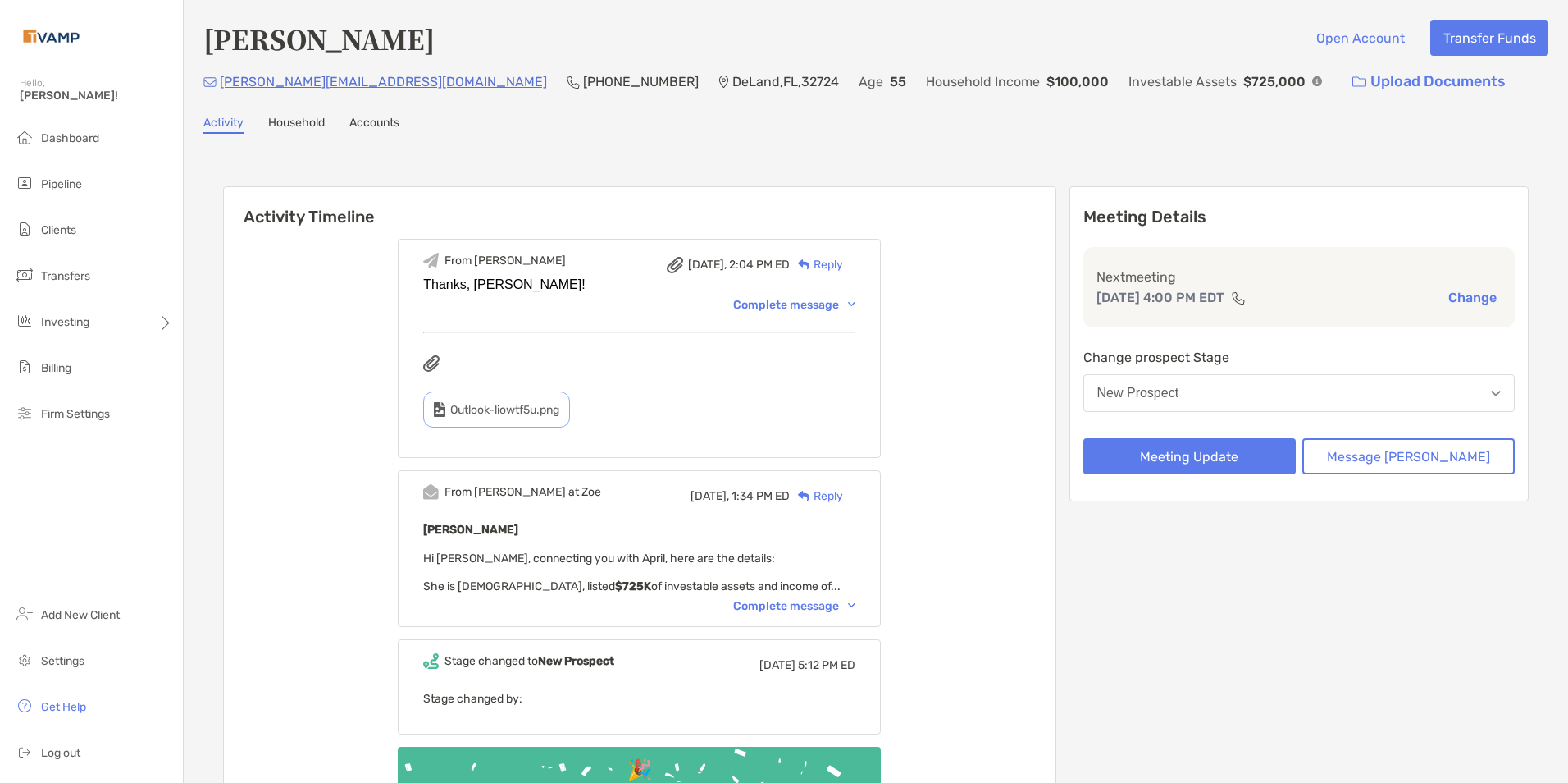
click at [856, 601] on div "Complete message" at bounding box center [794, 606] width 122 height 14
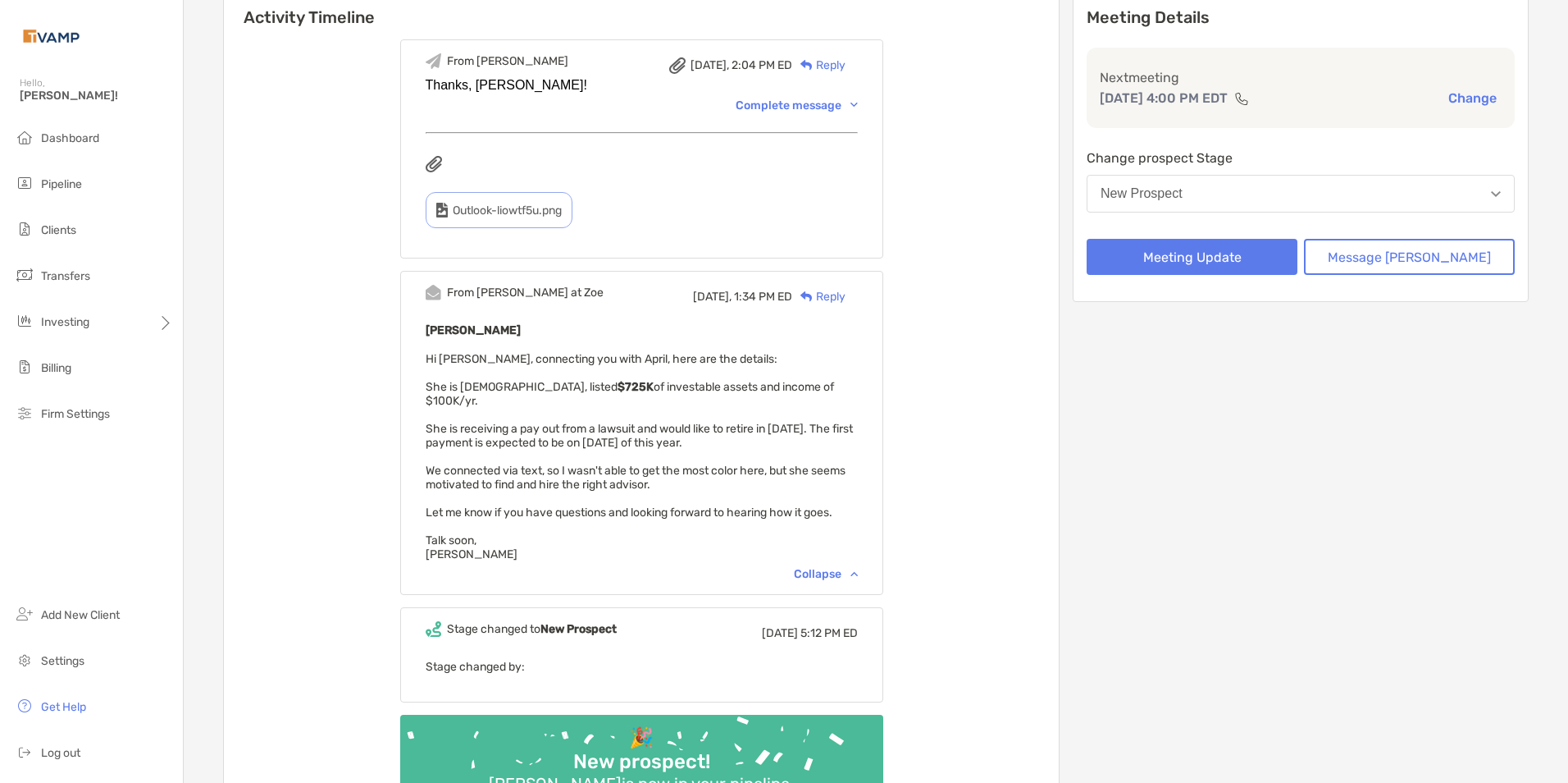
scroll to position [247, 0]
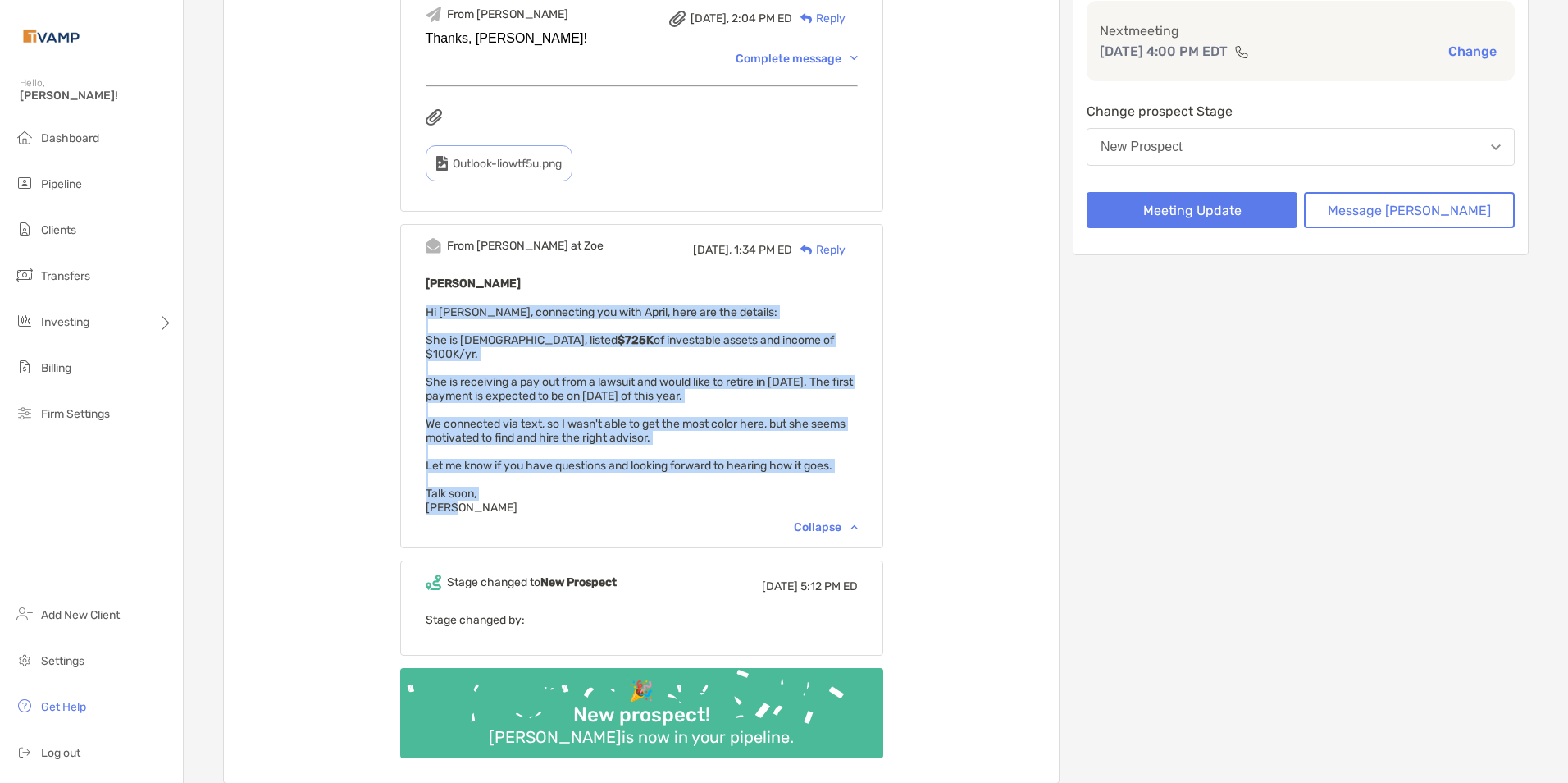
drag, startPoint x: 452, startPoint y: 316, endPoint x: 739, endPoint y: 500, distance: 340.9
click at [739, 500] on div "April Lavery Hi Melissa, connecting you with April, here are the details: She i…" at bounding box center [641, 393] width 432 height 241
copy span "Hi Melissa, connecting you with April, here are the details: She is 55 years ol…"
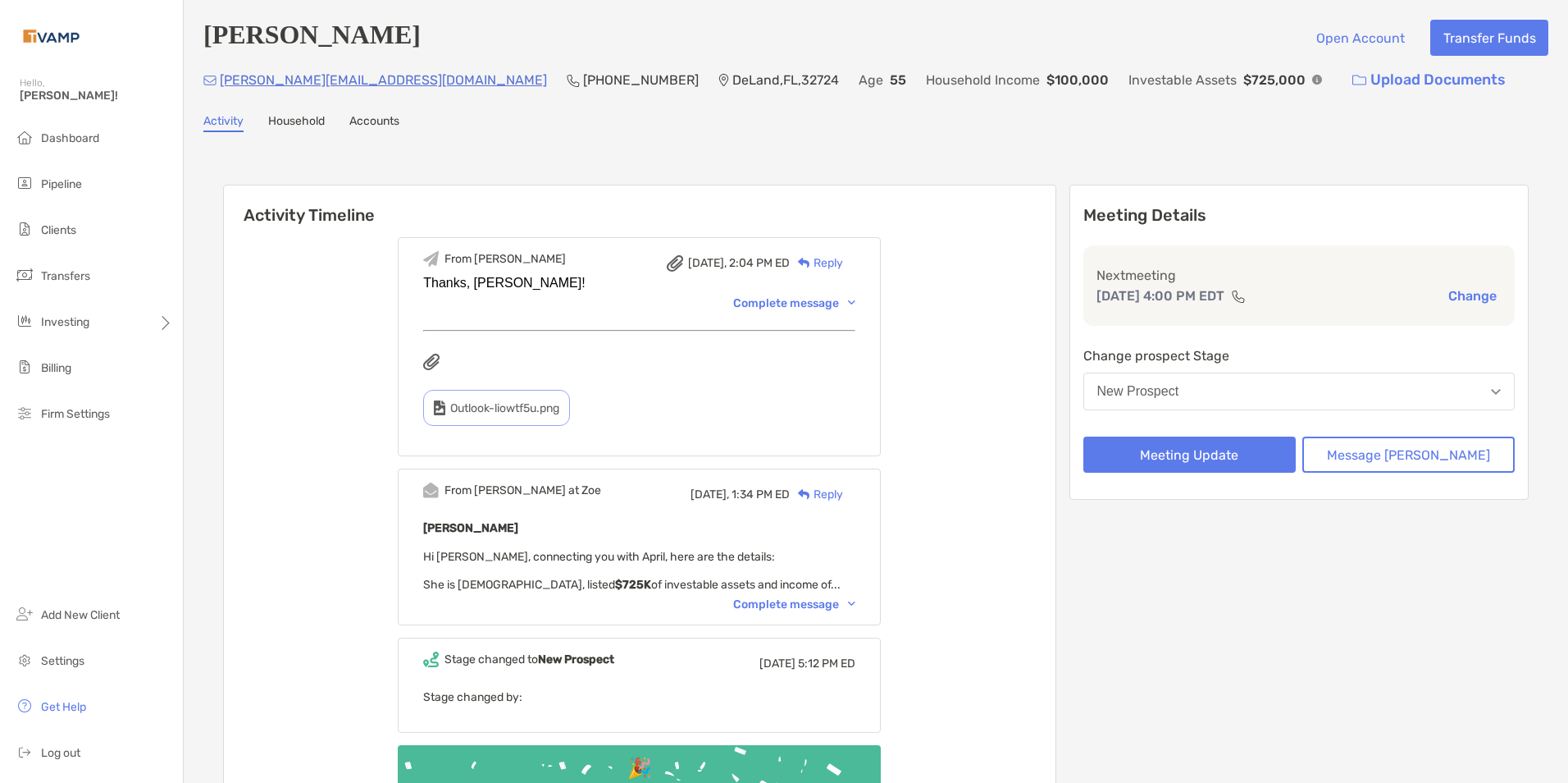
click at [856, 606] on div "Complete message" at bounding box center [794, 604] width 122 height 14
